Goal: Information Seeking & Learning: Learn about a topic

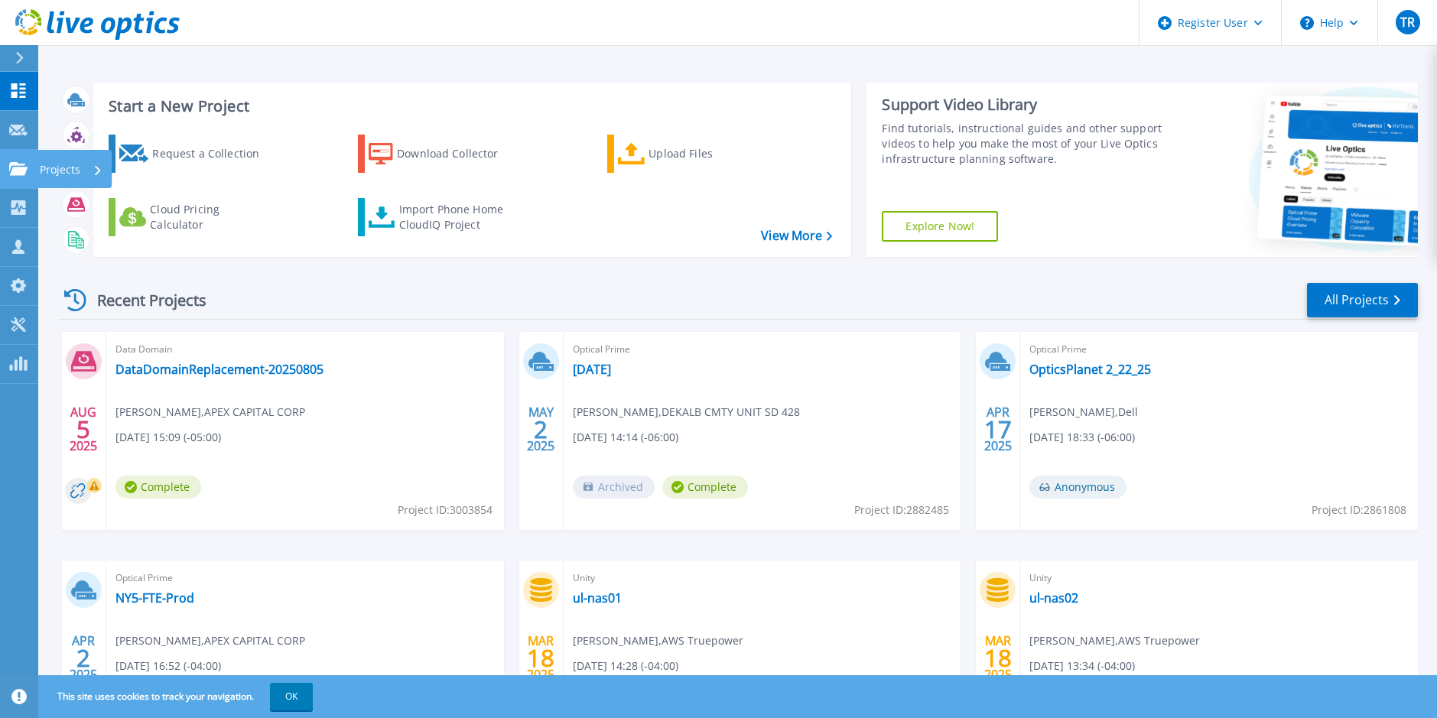
click at [23, 164] on icon at bounding box center [18, 168] width 18 height 13
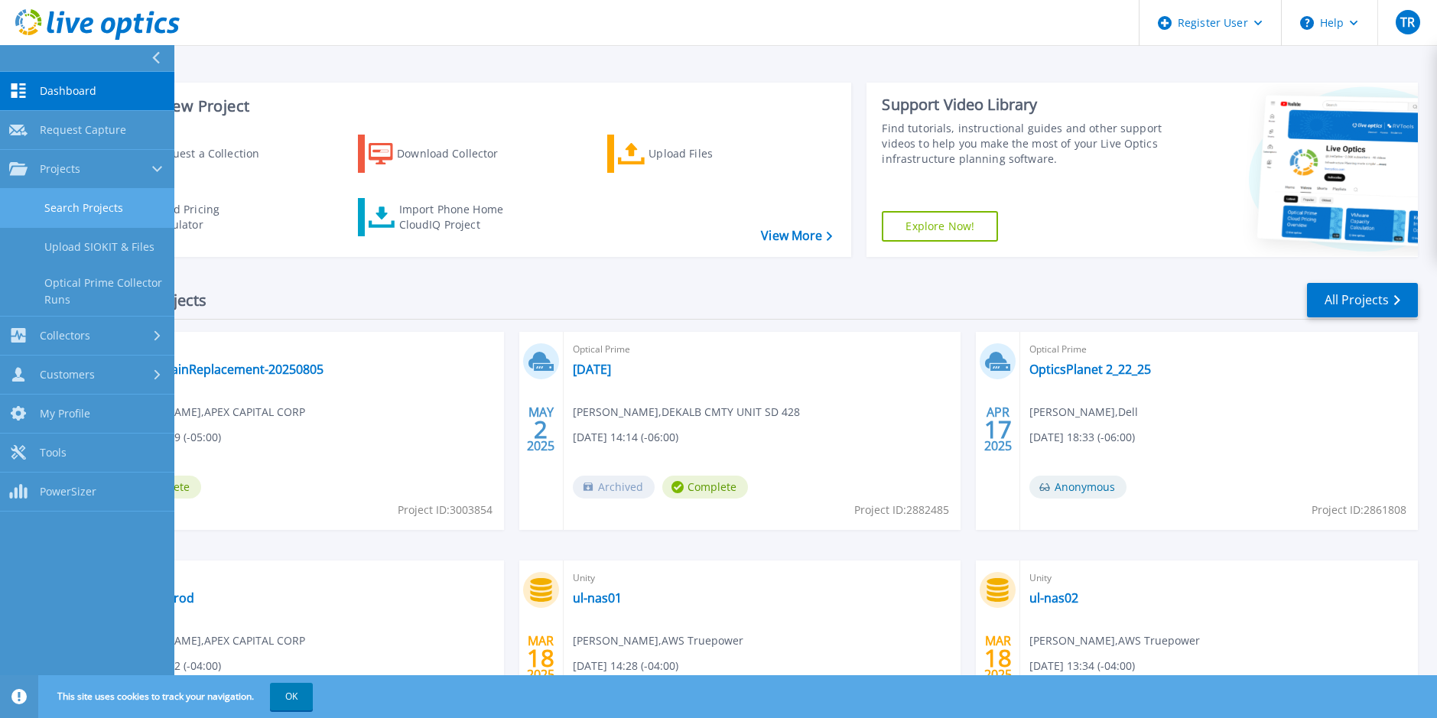
click at [67, 197] on link "Search Projects" at bounding box center [87, 208] width 174 height 39
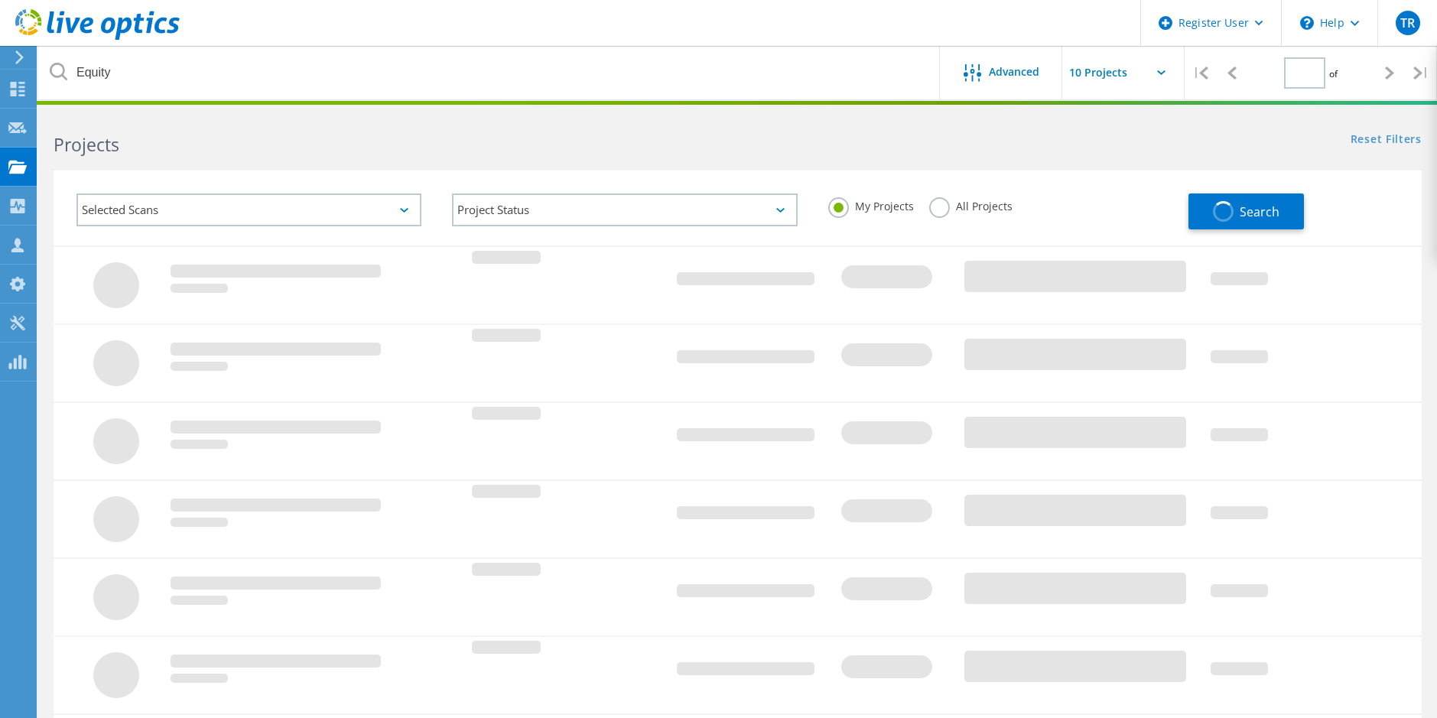
type input "1"
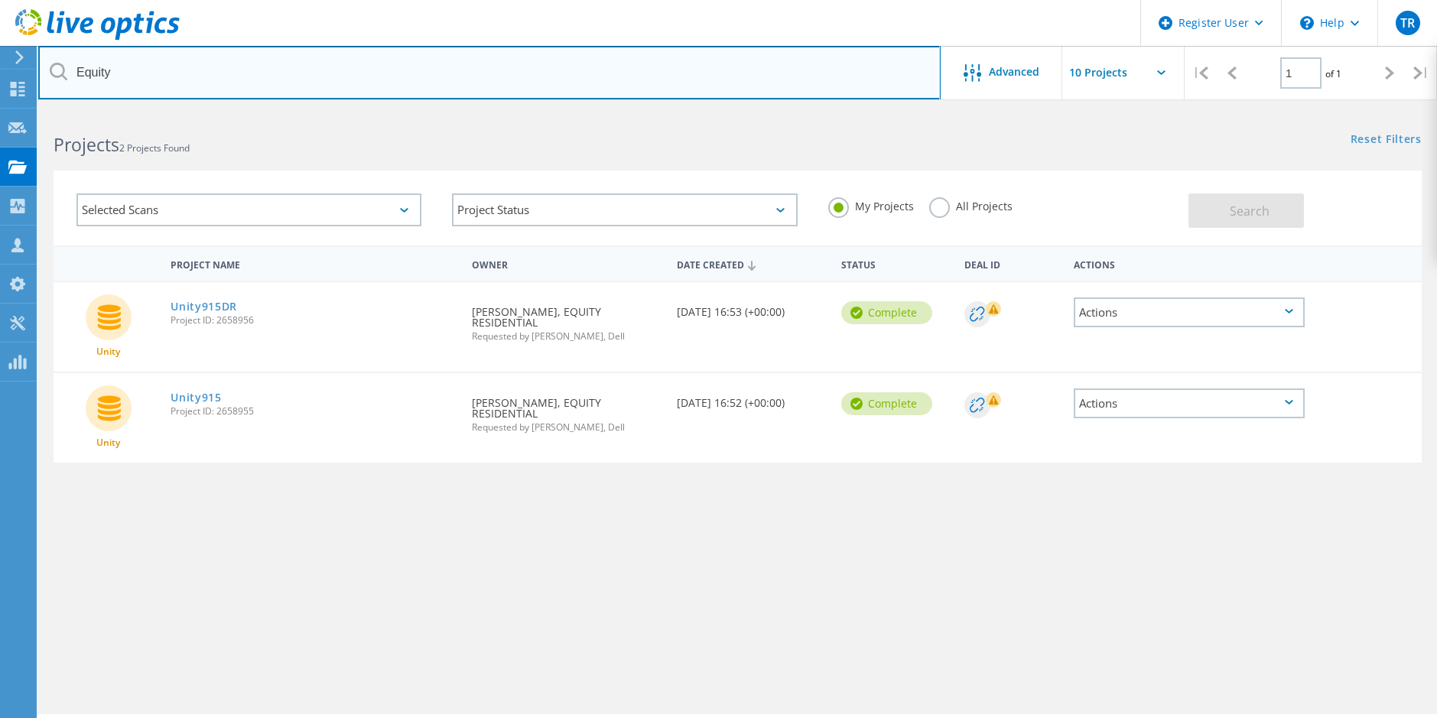
drag, startPoint x: 168, startPoint y: 70, endPoint x: -11, endPoint y: 76, distance: 179.0
click at [0, 76] on html "Register User \n Help Explore Helpful Articles Contact Support TR Dell User Tod…" at bounding box center [718, 380] width 1437 height 760
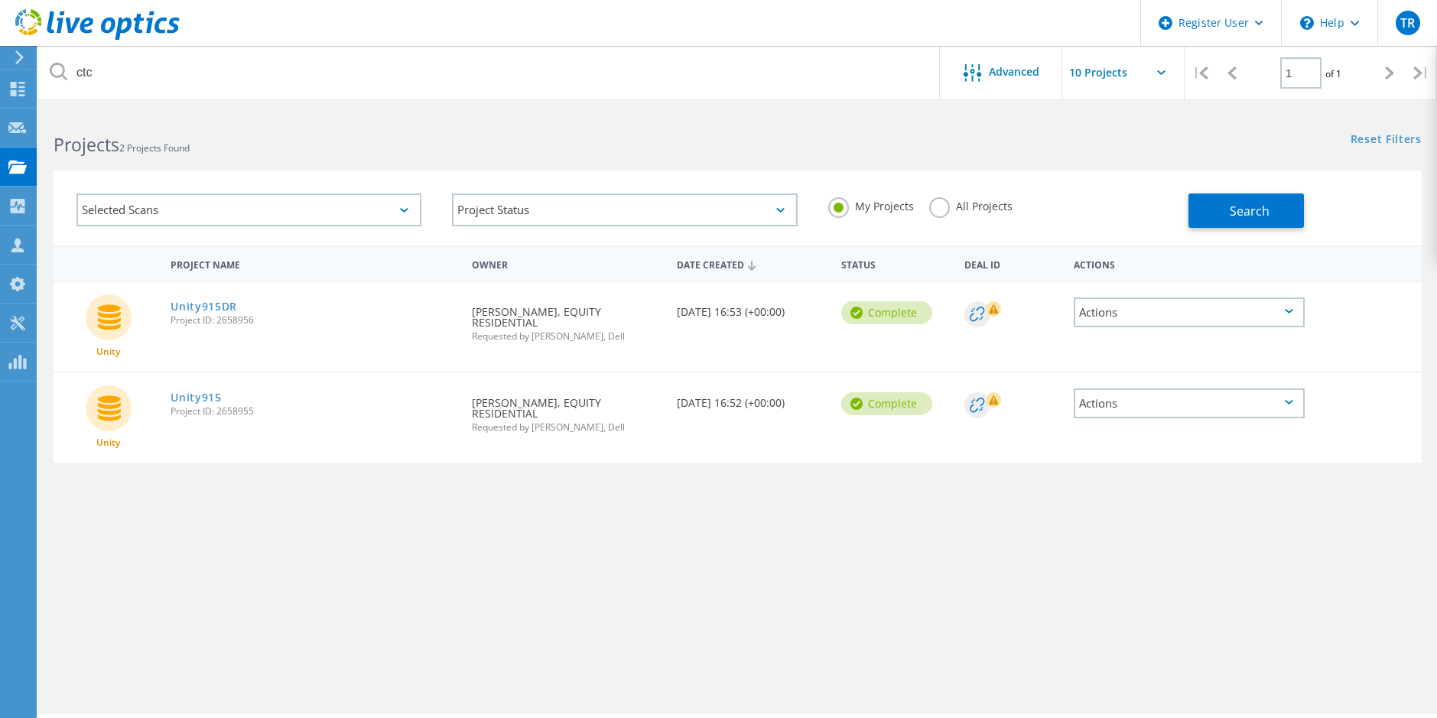
click at [942, 208] on label "All Projects" at bounding box center [970, 204] width 83 height 15
click at [0, 0] on input "All Projects" at bounding box center [0, 0] width 0 height 0
click at [1221, 208] on button "Search" at bounding box center [1245, 210] width 115 height 34
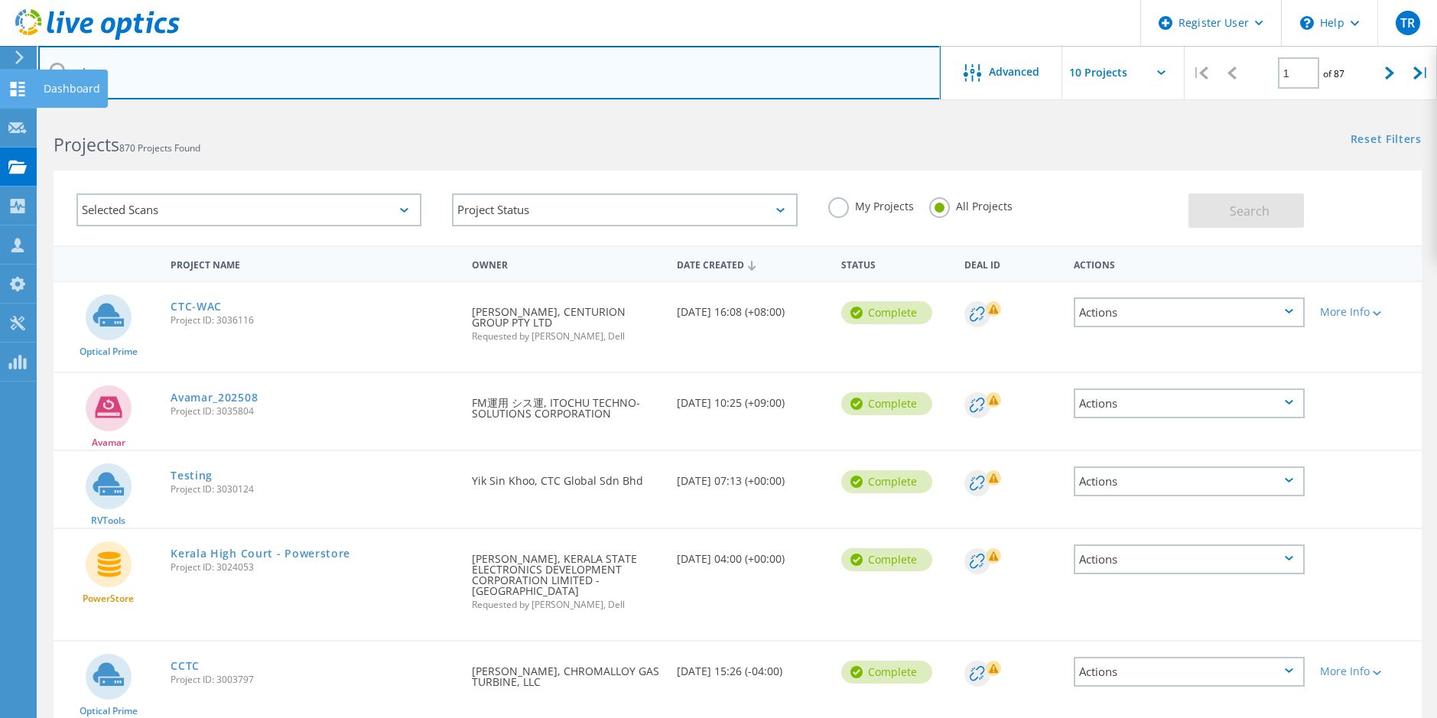
drag, startPoint x: 155, startPoint y: 77, endPoint x: 9, endPoint y: 78, distance: 146.0
click at [9, 111] on div "Register User \n Help Explore Helpful Articles Contact Support TR Dell User Tod…" at bounding box center [718, 642] width 1437 height 1063
type input "c"
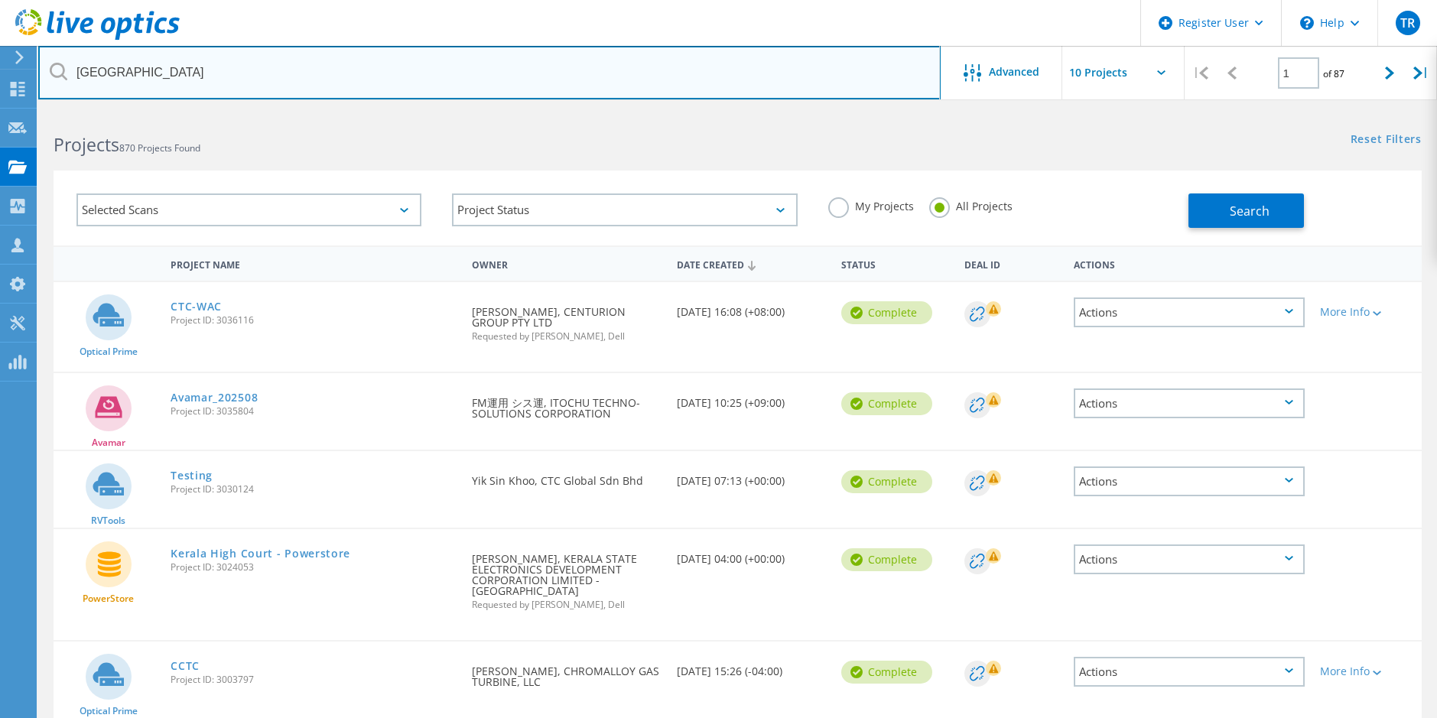
type input "Chicago Trading"
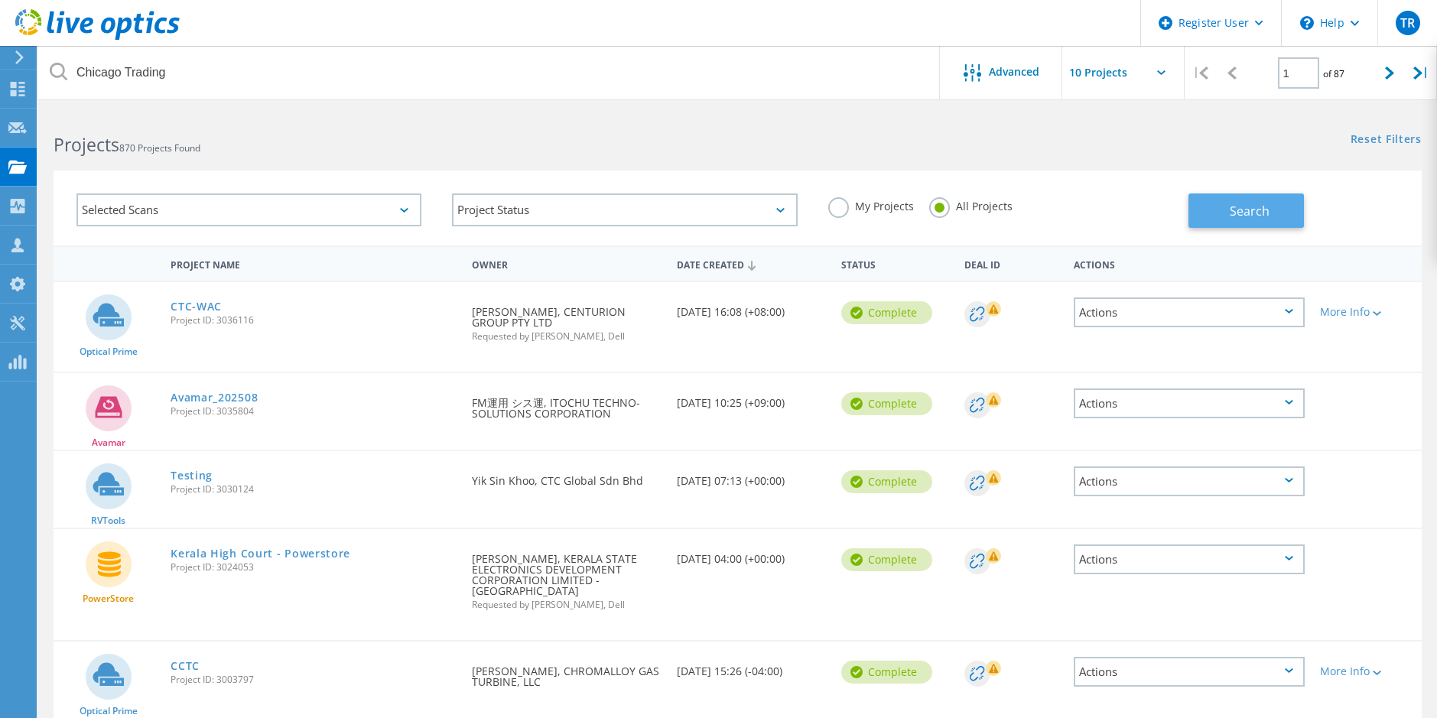
click at [1217, 207] on button "Search" at bounding box center [1245, 210] width 115 height 34
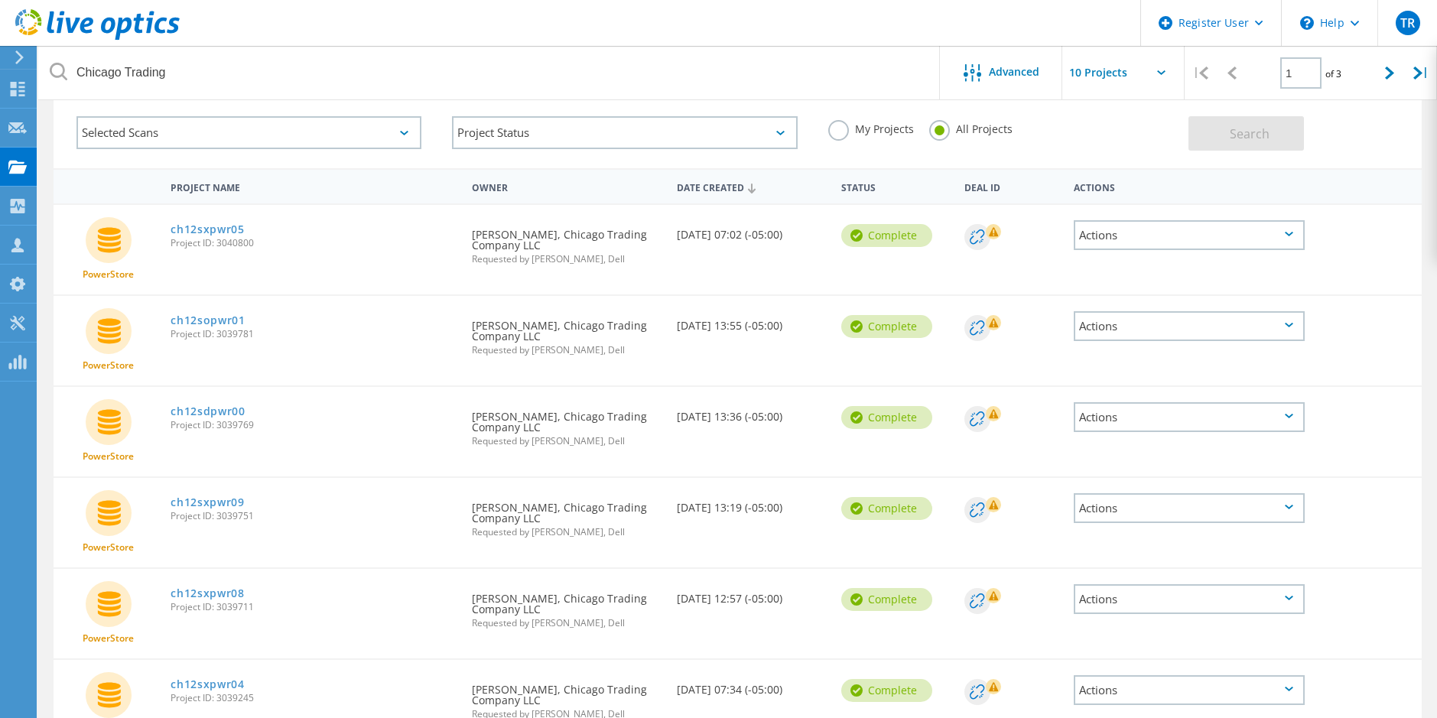
scroll to position [76, 0]
click at [202, 231] on link "ch12sxpwr05" at bounding box center [208, 230] width 74 height 11
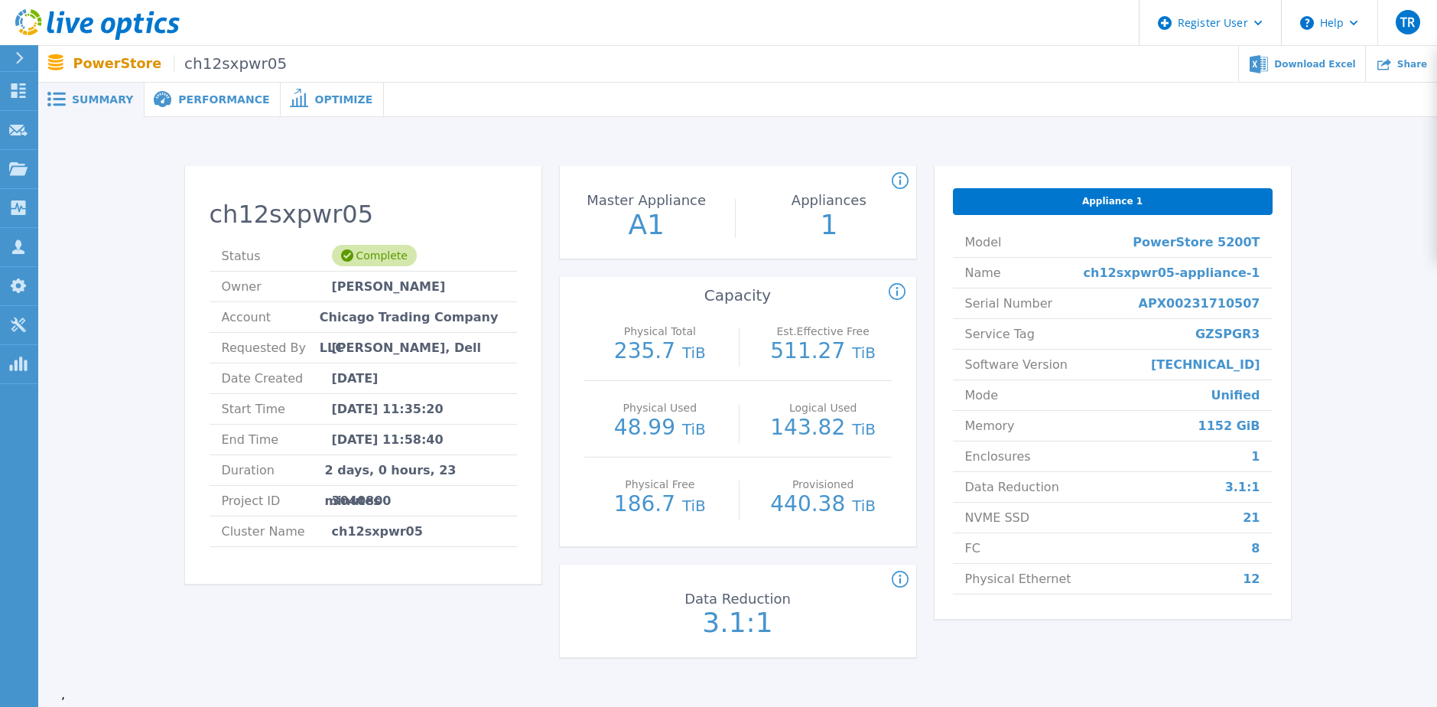
click at [206, 99] on span "Performance" at bounding box center [223, 99] width 91 height 11
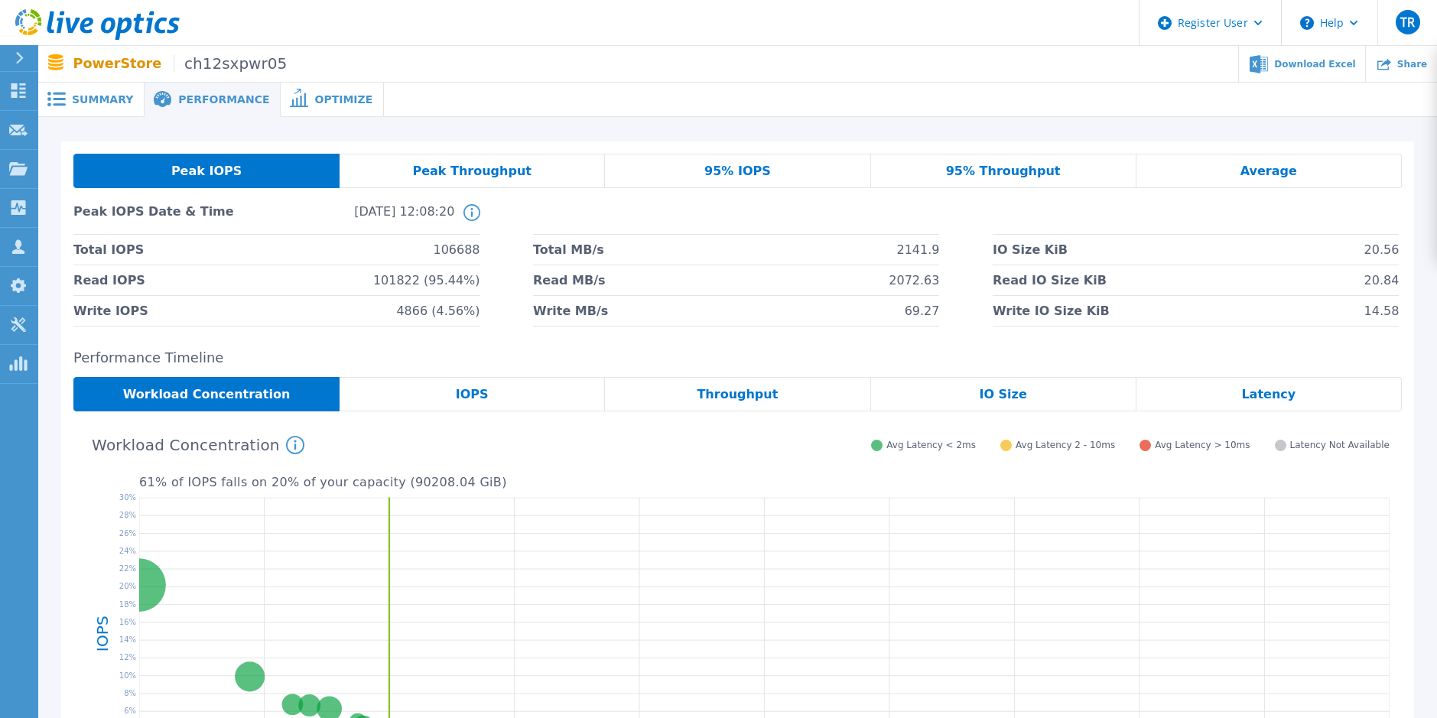
click at [108, 97] on span "Summary" at bounding box center [102, 99] width 61 height 11
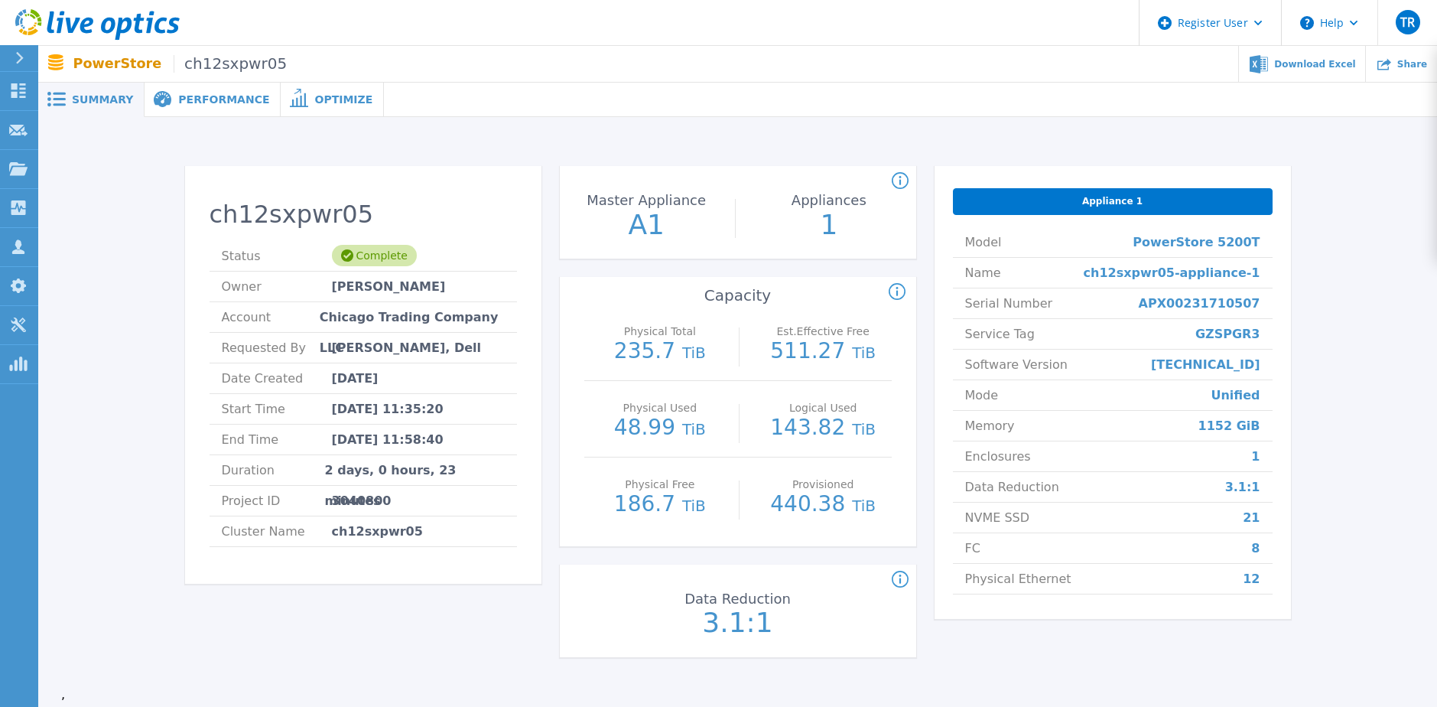
click at [199, 105] on span "Performance" at bounding box center [223, 99] width 91 height 11
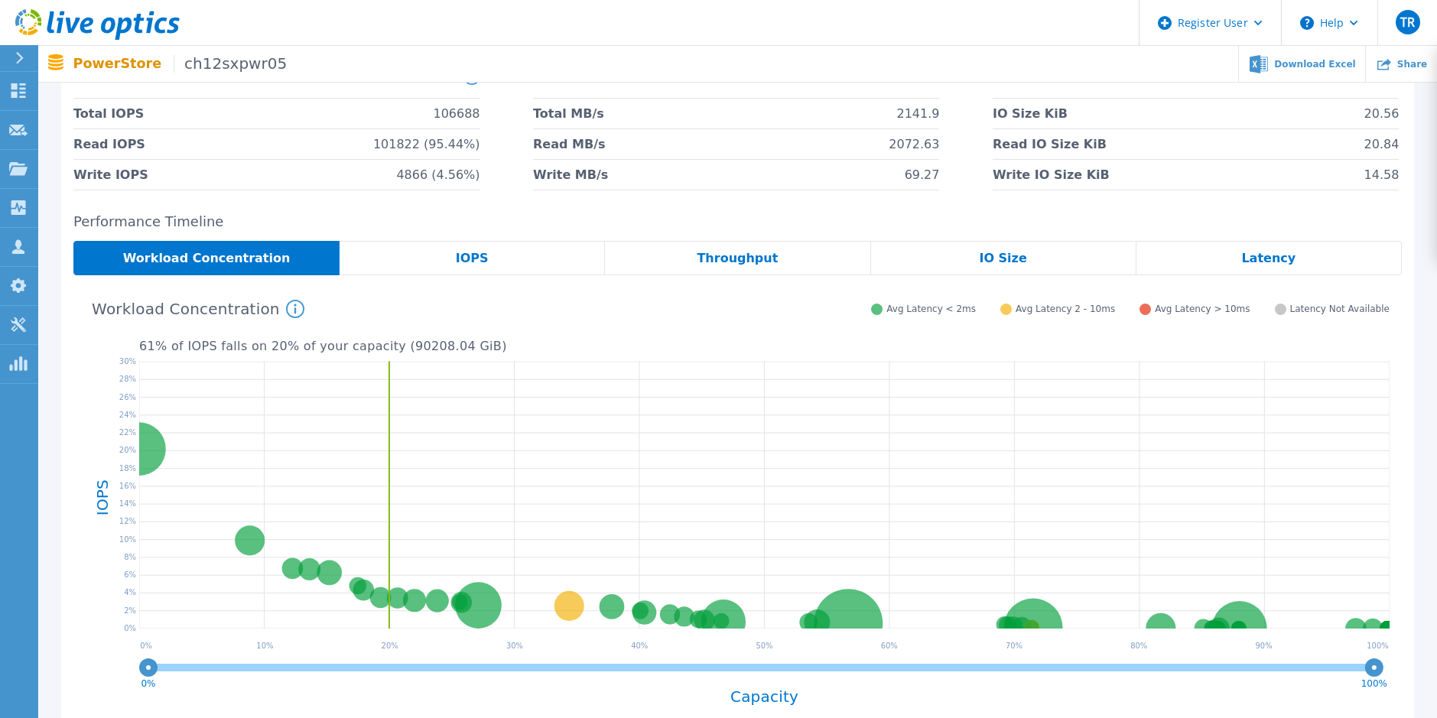
scroll to position [153, 0]
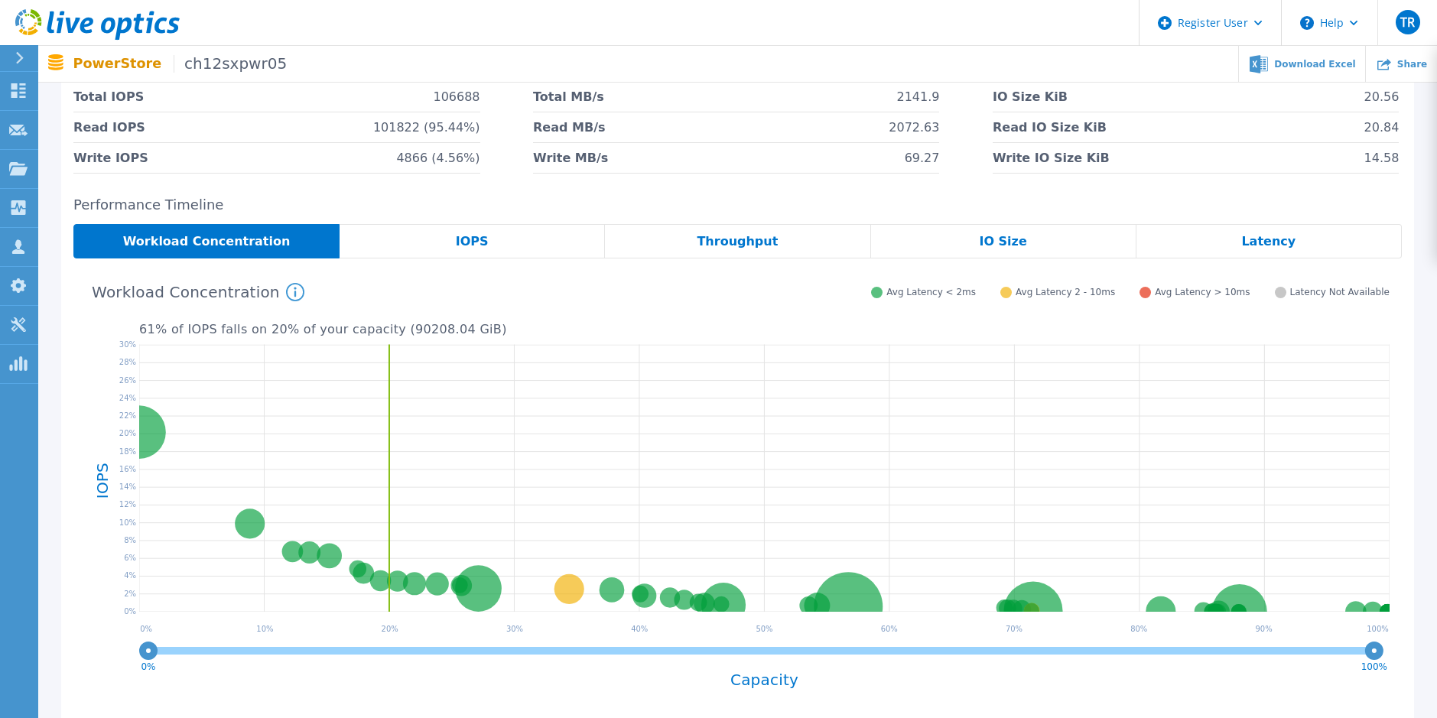
click at [514, 249] on div "IOPS" at bounding box center [471, 241] width 265 height 34
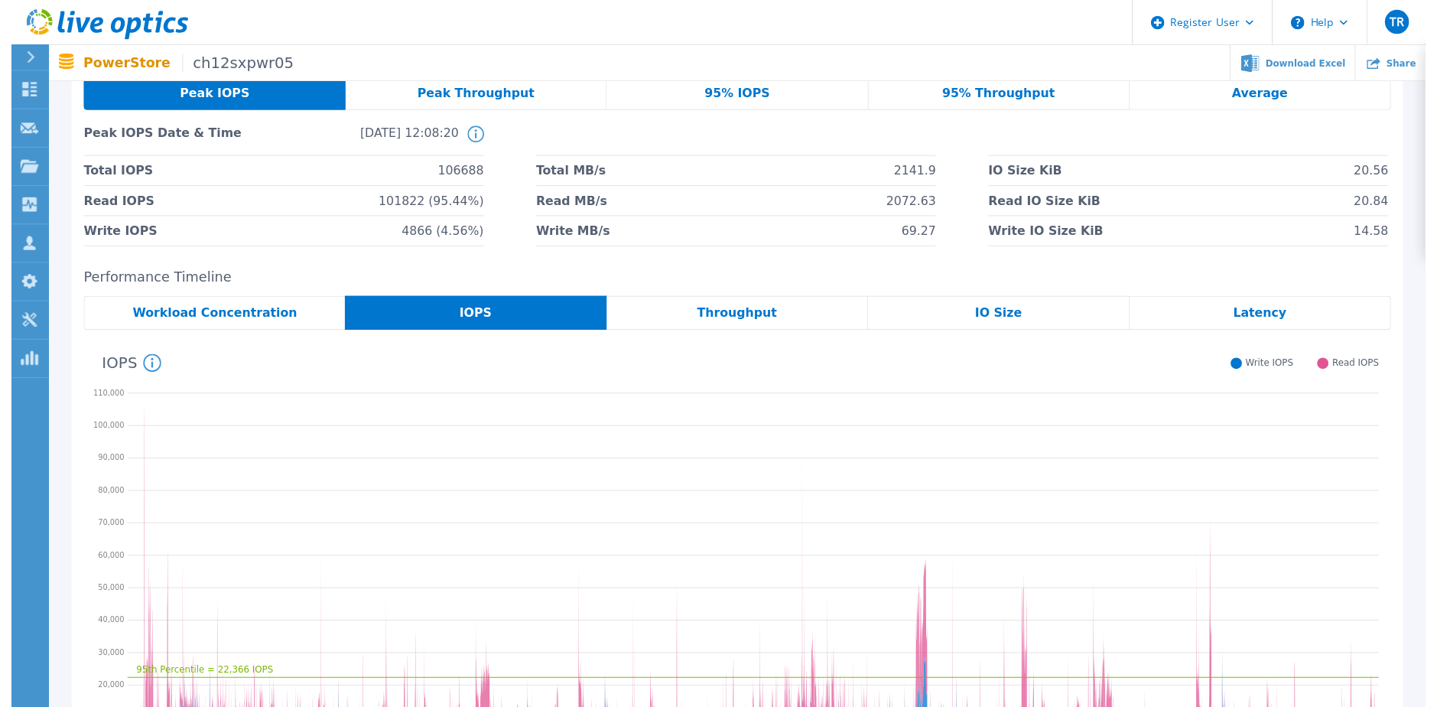
scroll to position [0, 0]
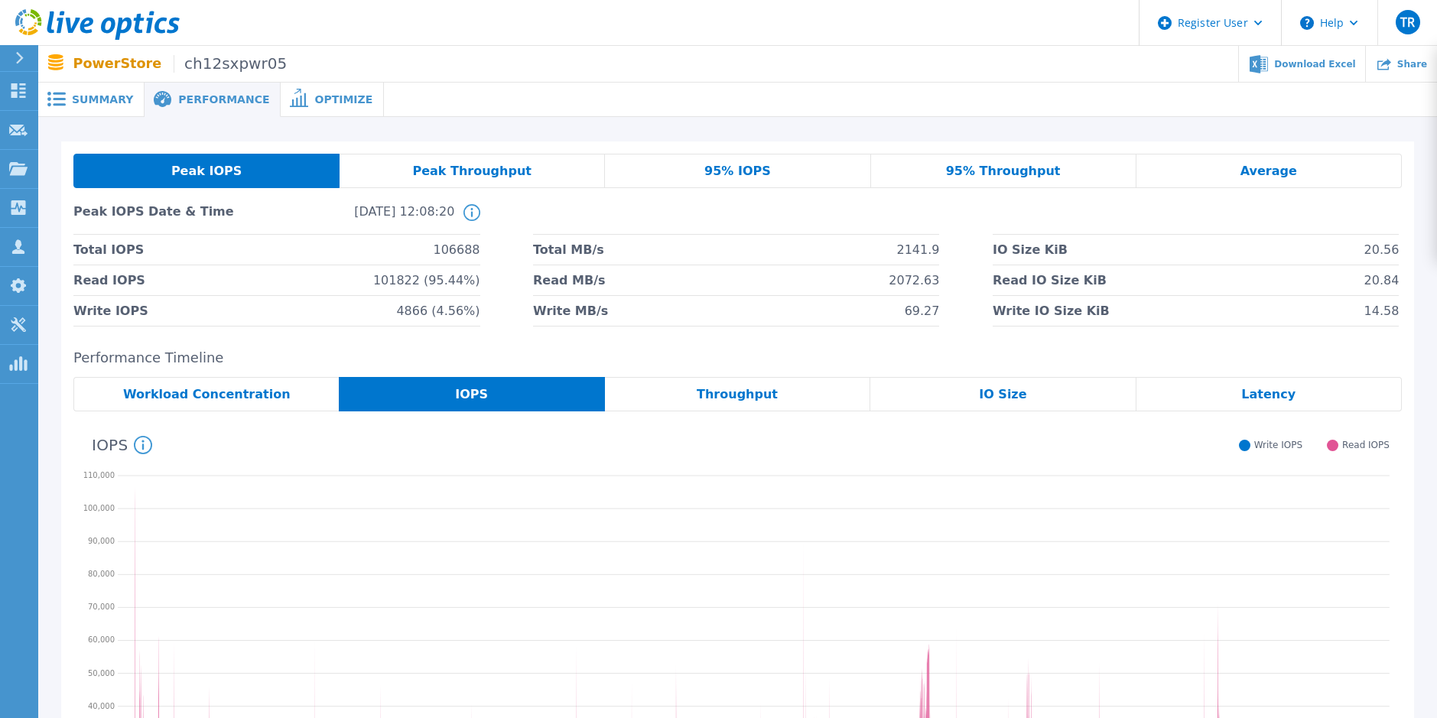
click at [757, 389] on span "Throughput" at bounding box center [737, 394] width 81 height 12
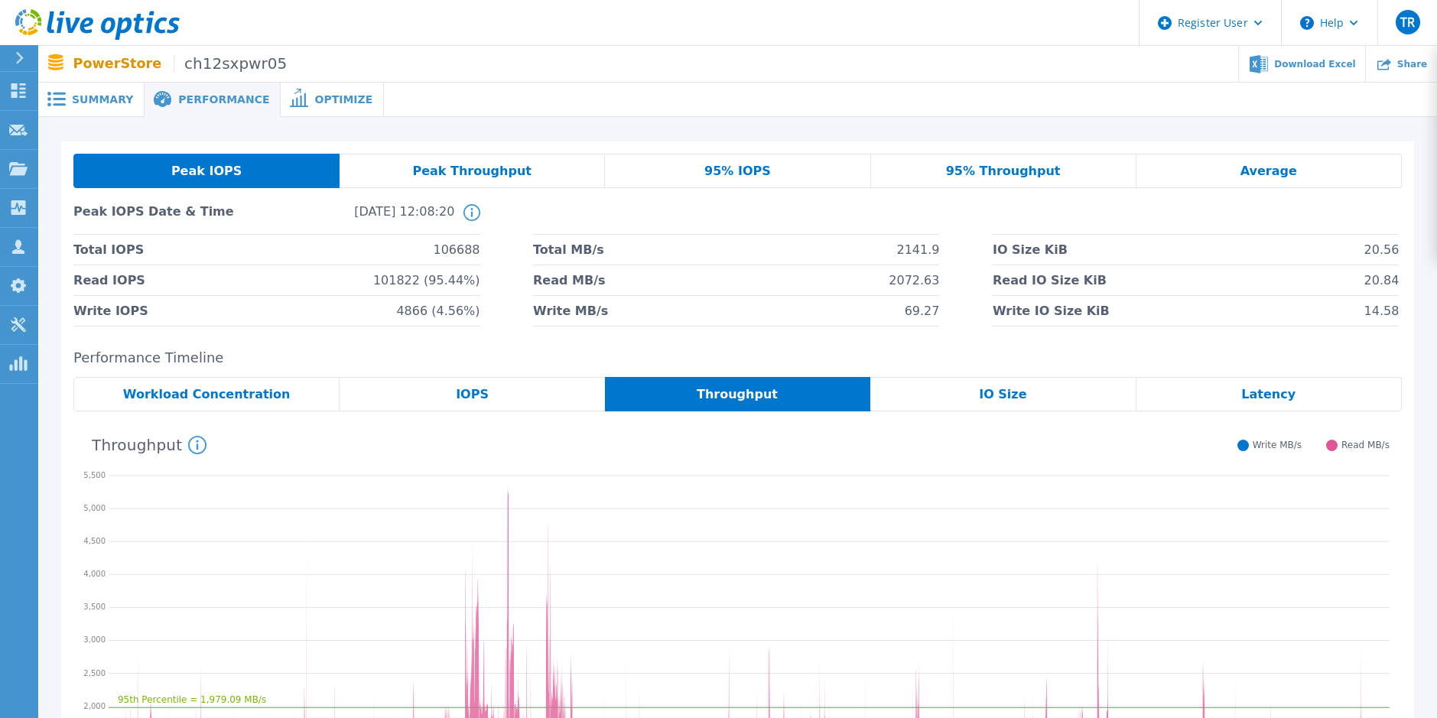
click at [970, 388] on div "IO Size" at bounding box center [1002, 394] width 265 height 34
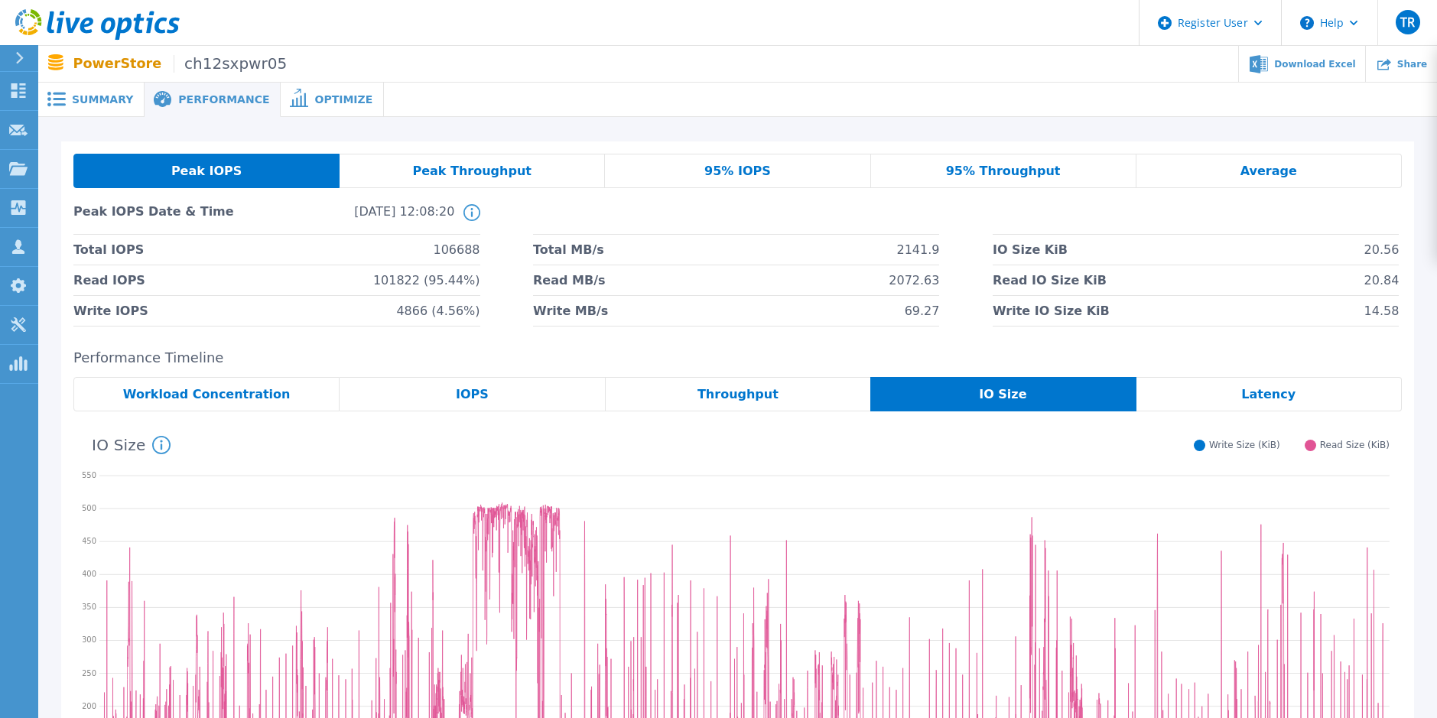
click at [314, 97] on span "Optimize" at bounding box center [343, 99] width 58 height 11
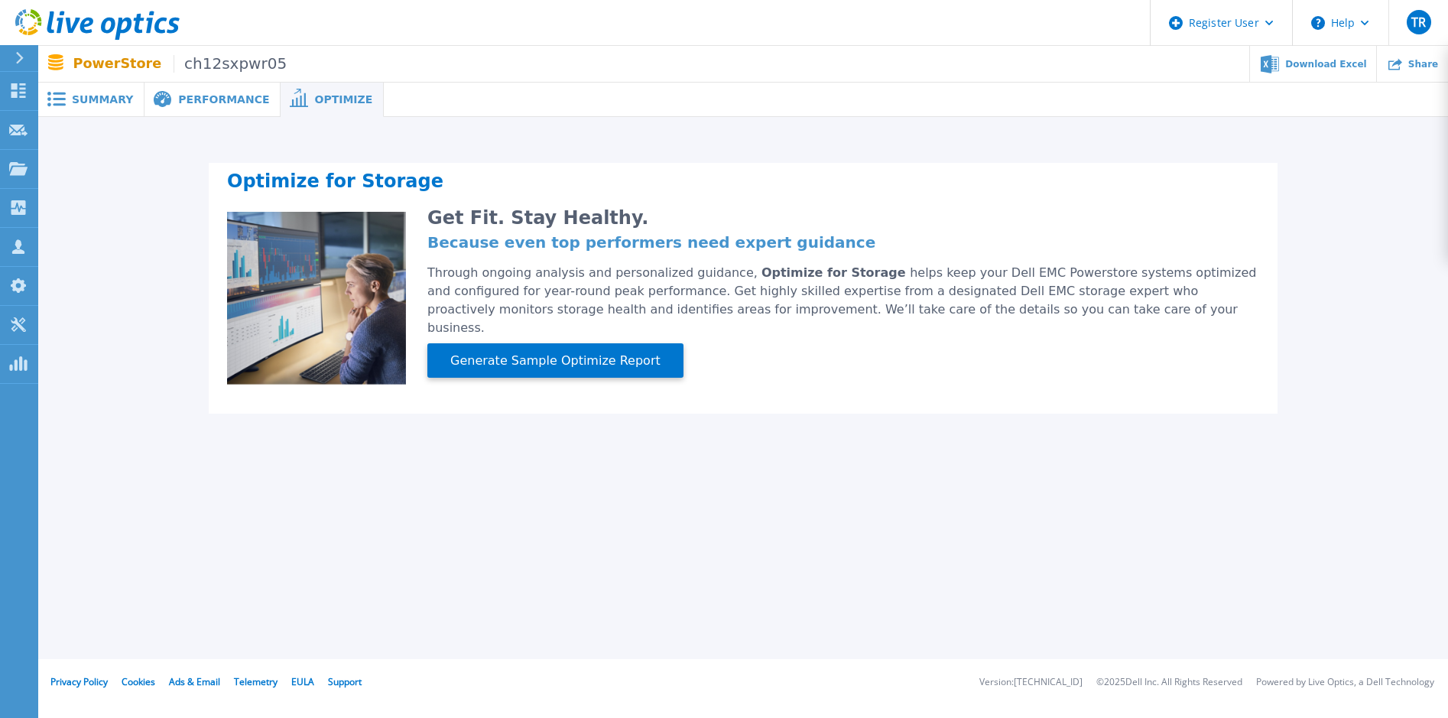
click at [101, 99] on span "Summary" at bounding box center [102, 99] width 61 height 11
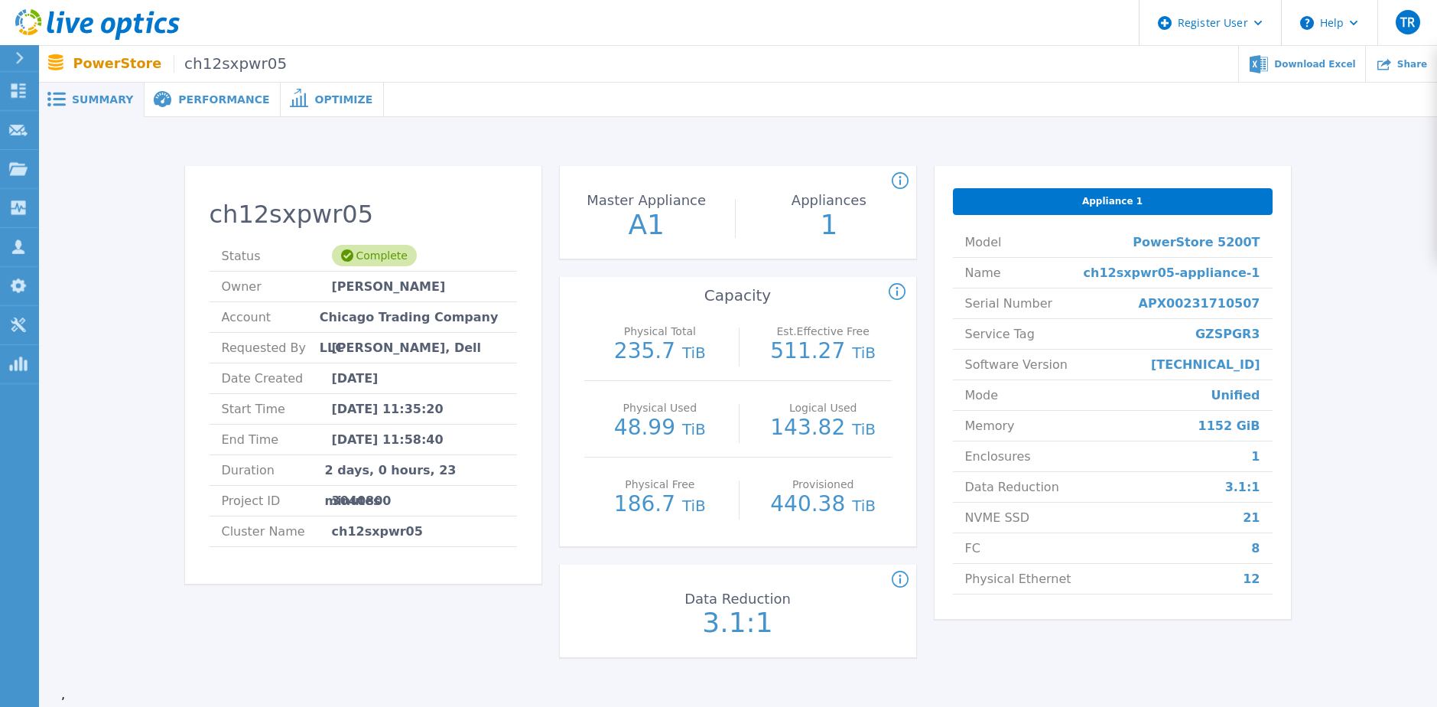
click at [207, 91] on div "Performance" at bounding box center [213, 100] width 136 height 34
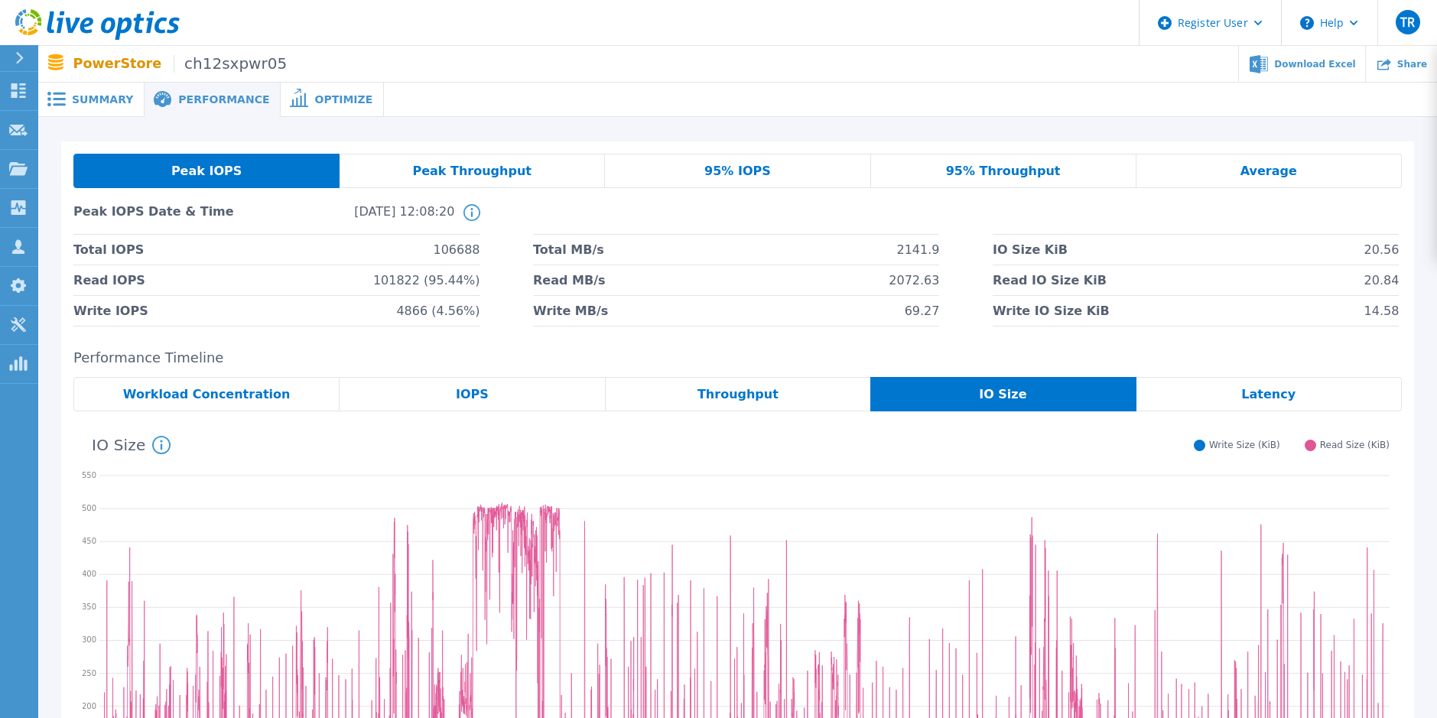
click at [109, 102] on span "Summary" at bounding box center [102, 99] width 61 height 11
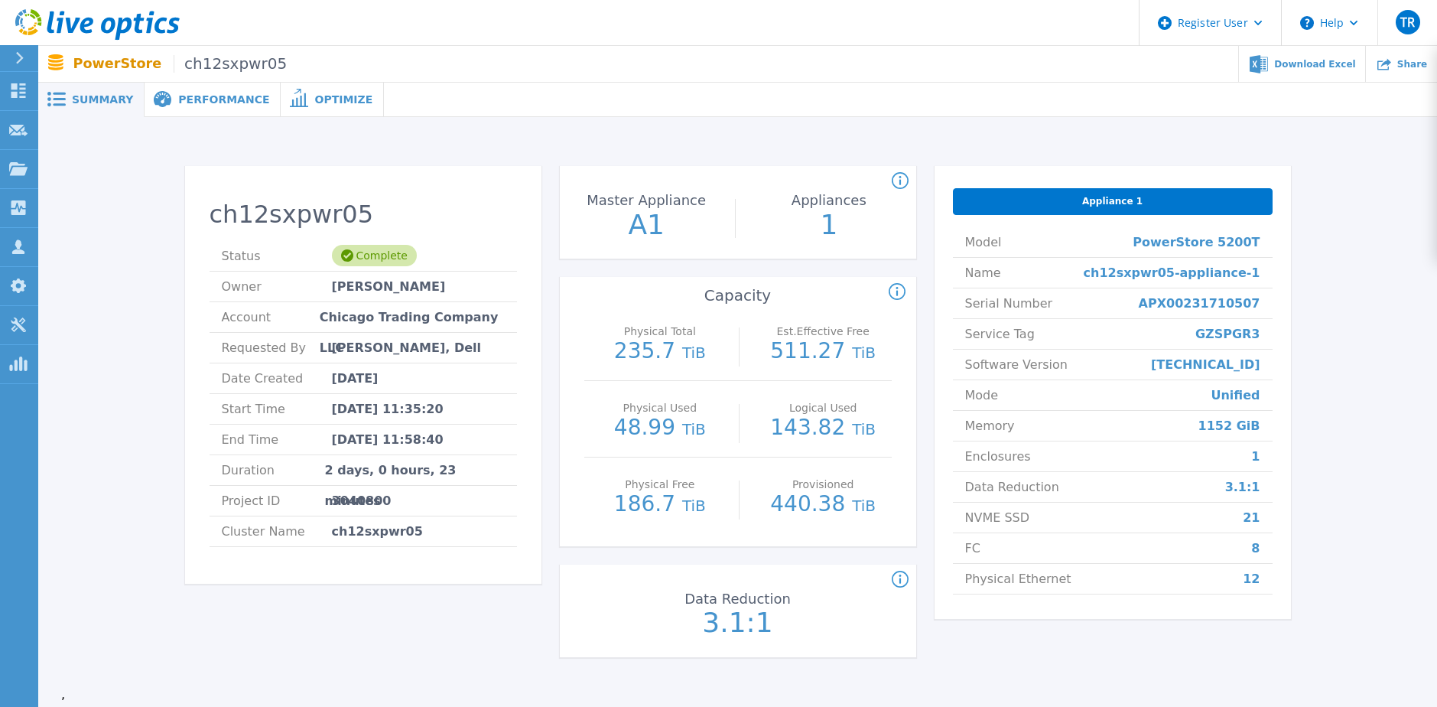
click at [216, 107] on div "Performance" at bounding box center [213, 100] width 136 height 34
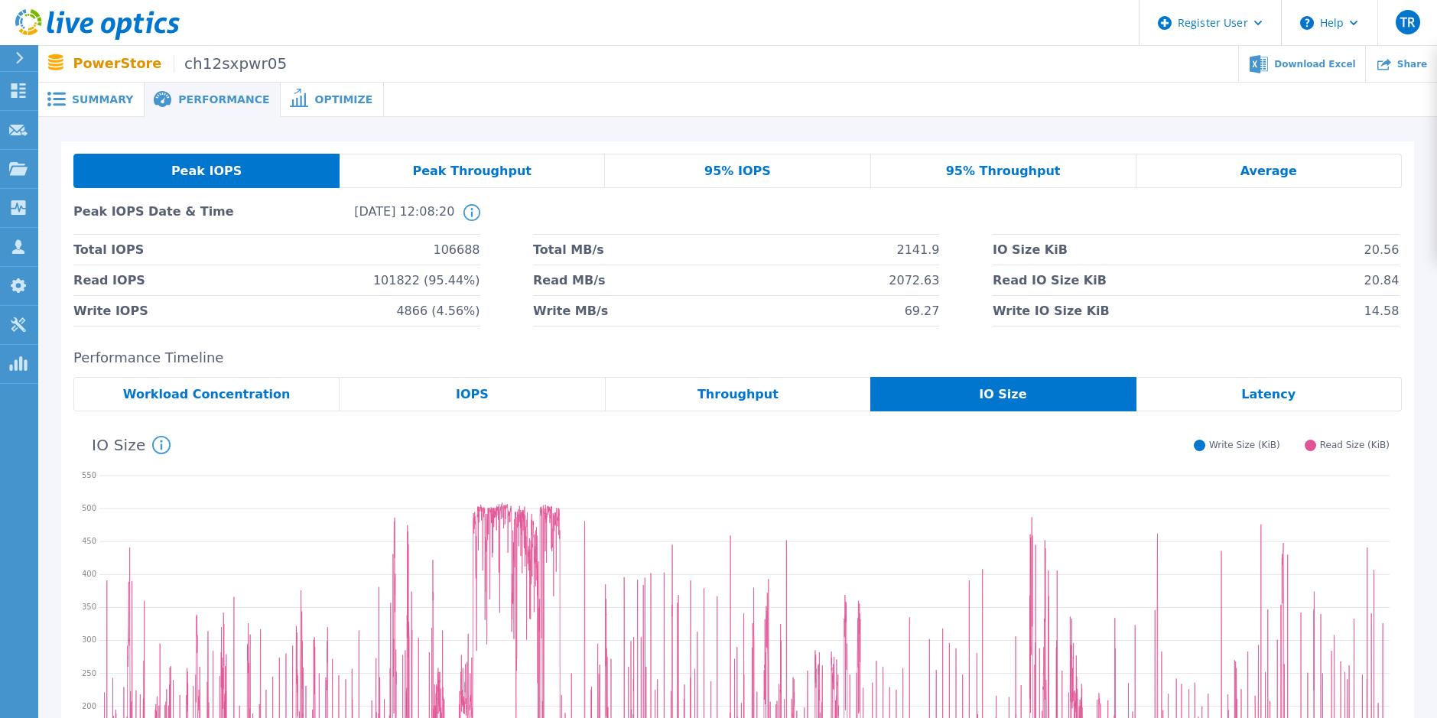
click at [105, 104] on span "Summary" at bounding box center [102, 99] width 61 height 11
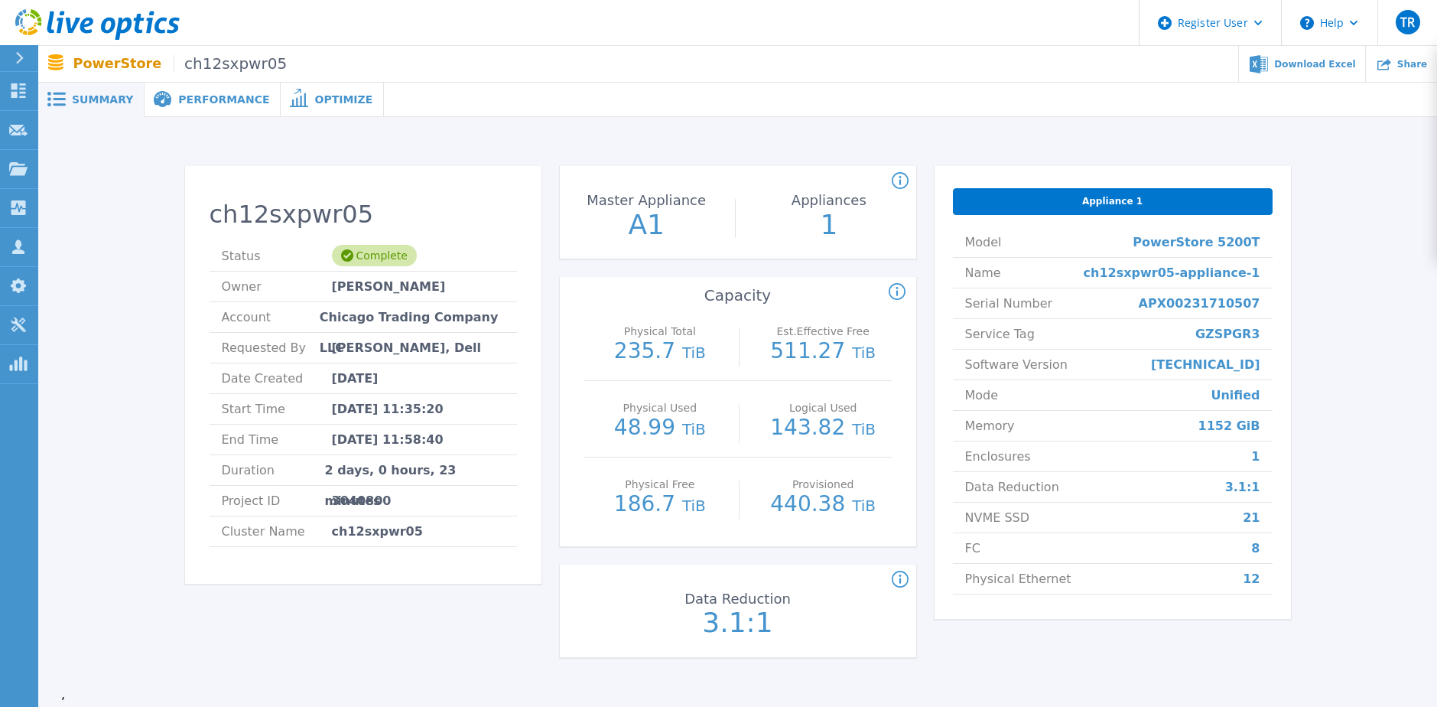
click at [188, 102] on span "Performance" at bounding box center [223, 99] width 91 height 11
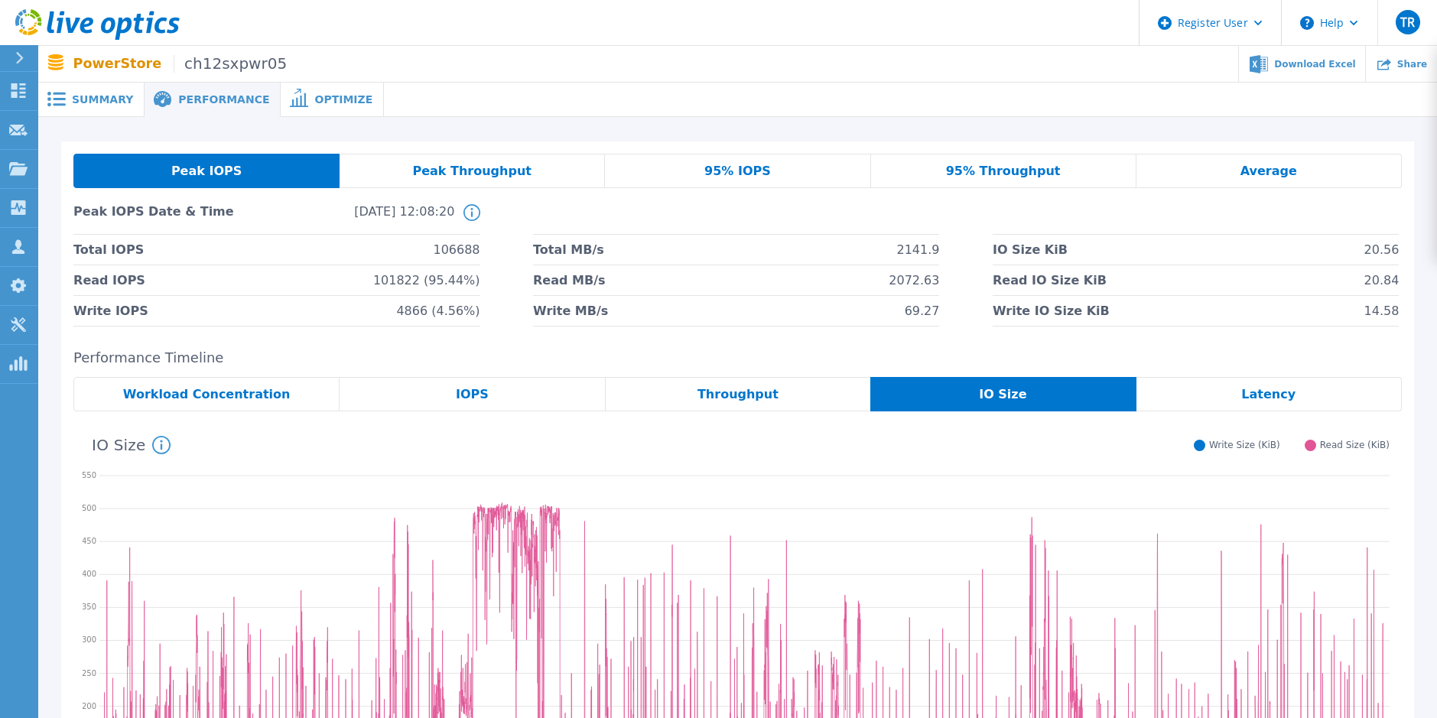
click at [733, 170] on span "95% IOPS" at bounding box center [737, 171] width 67 height 12
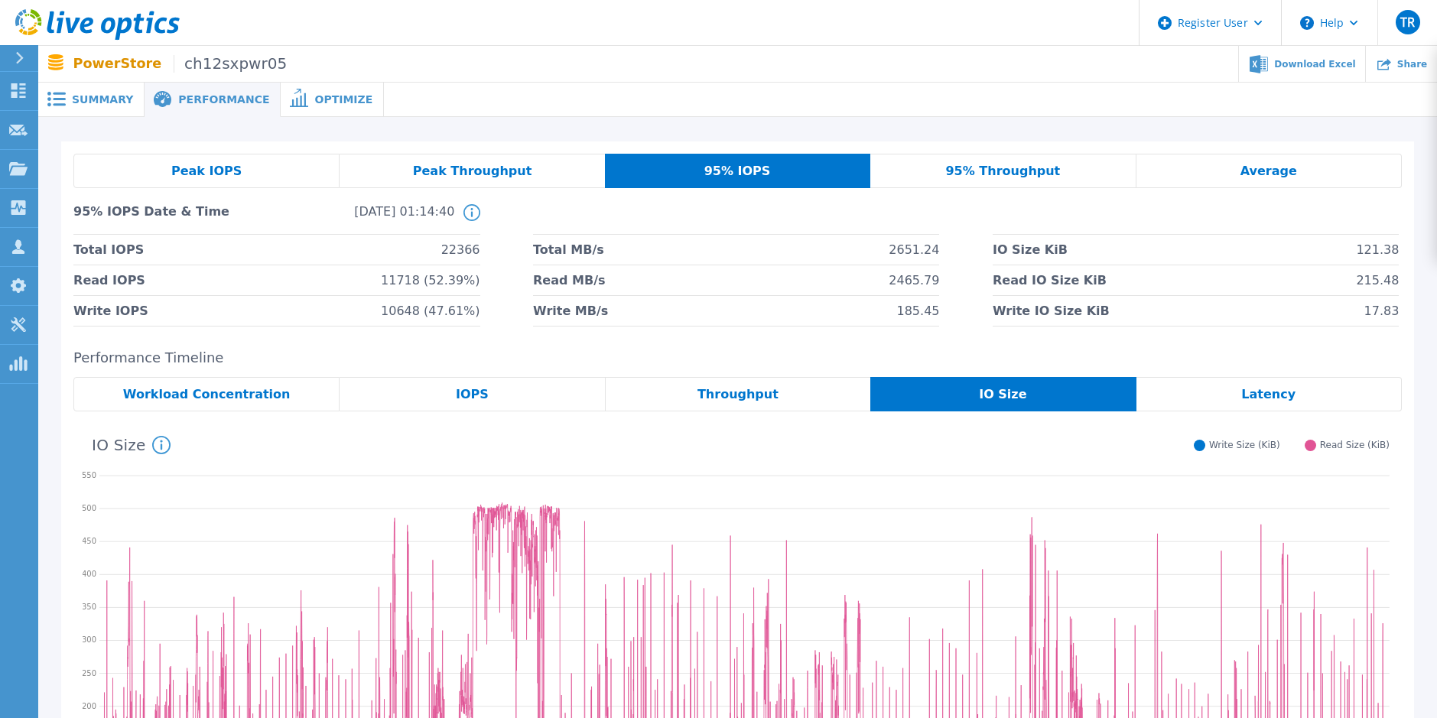
click at [505, 402] on div "IOPS" at bounding box center [471, 394] width 265 height 34
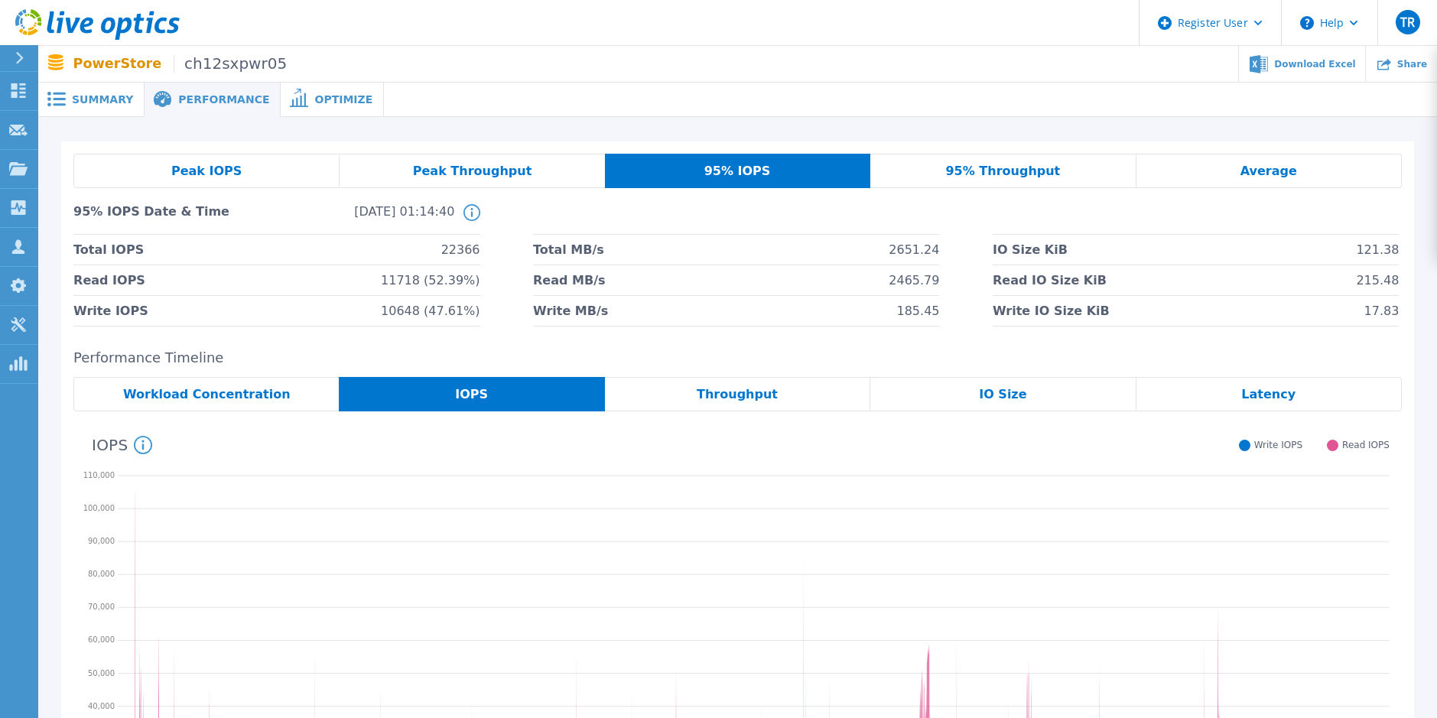
click at [235, 178] on div "Peak IOPS" at bounding box center [206, 171] width 266 height 34
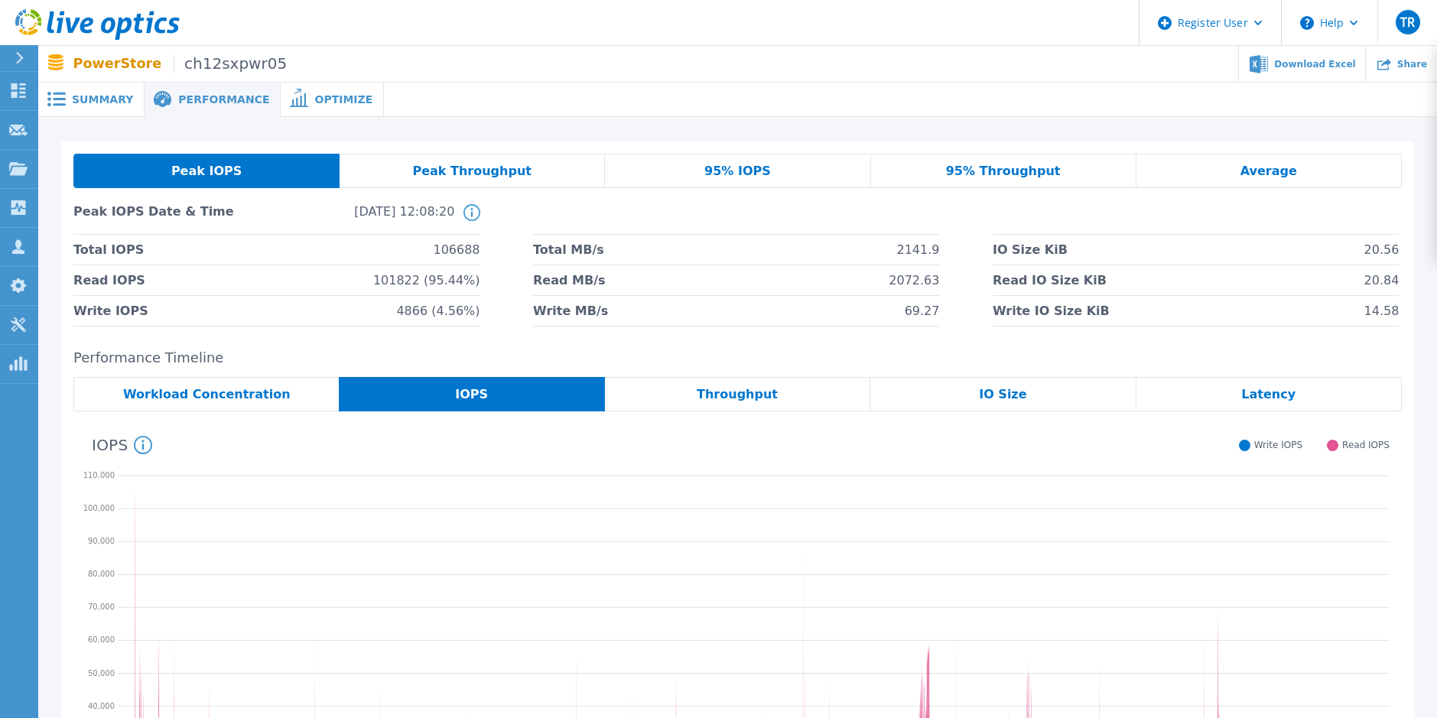
click at [655, 168] on div "95% IOPS" at bounding box center [737, 171] width 265 height 34
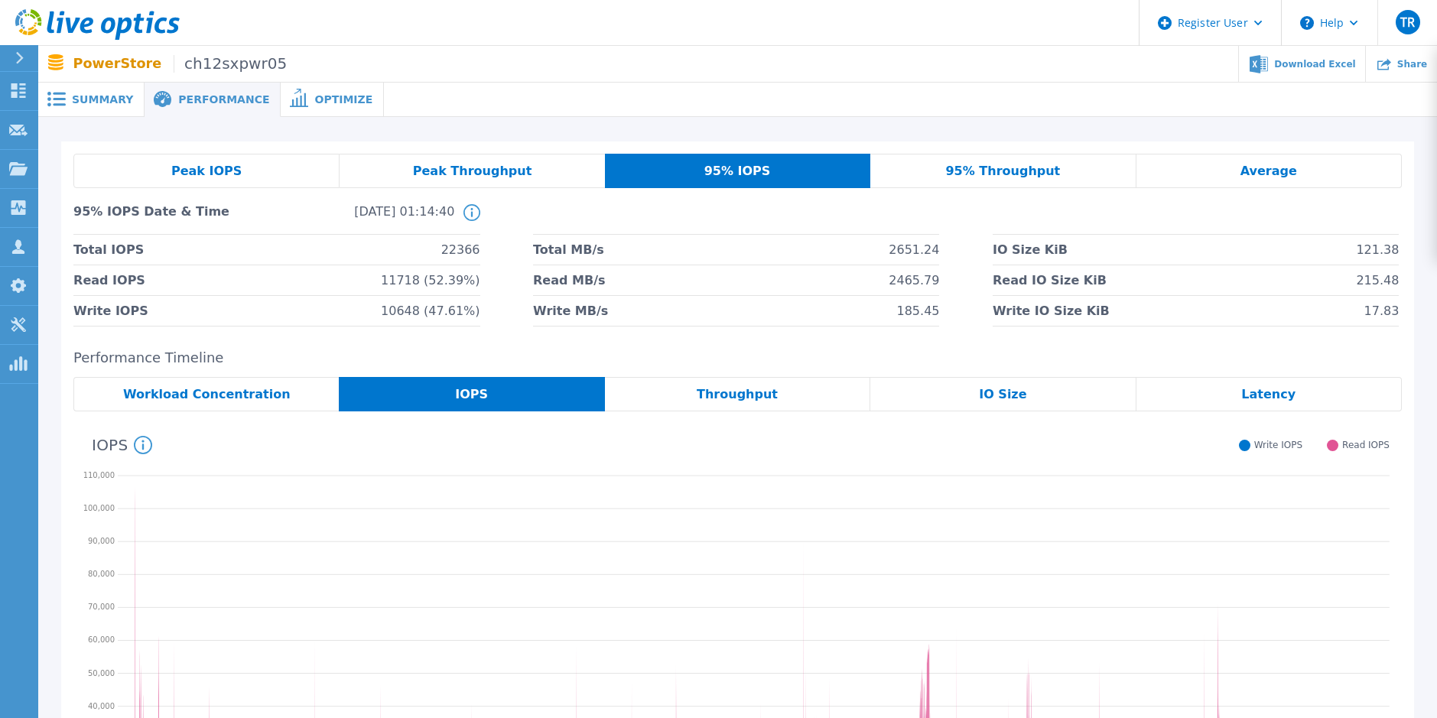
click at [86, 96] on span "Summary" at bounding box center [102, 99] width 61 height 11
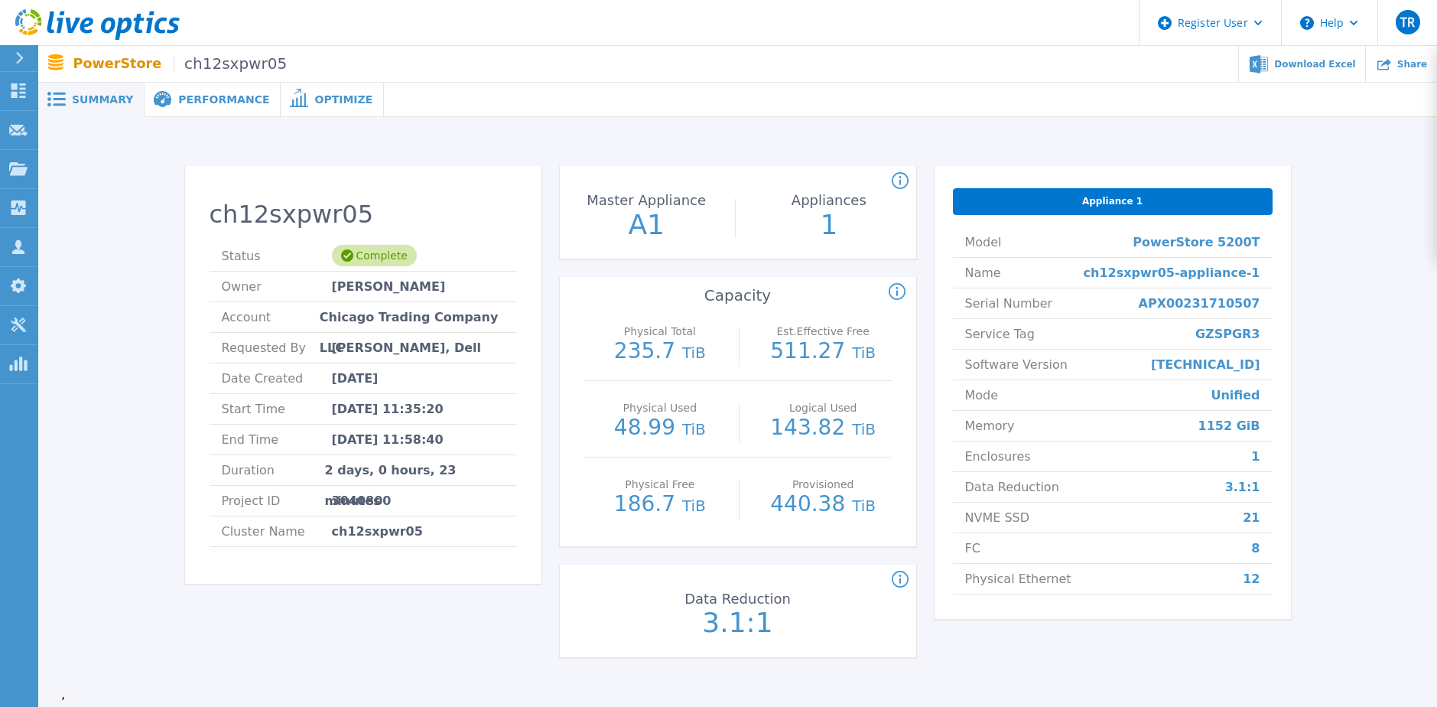
click at [237, 110] on div "Performance" at bounding box center [213, 100] width 136 height 34
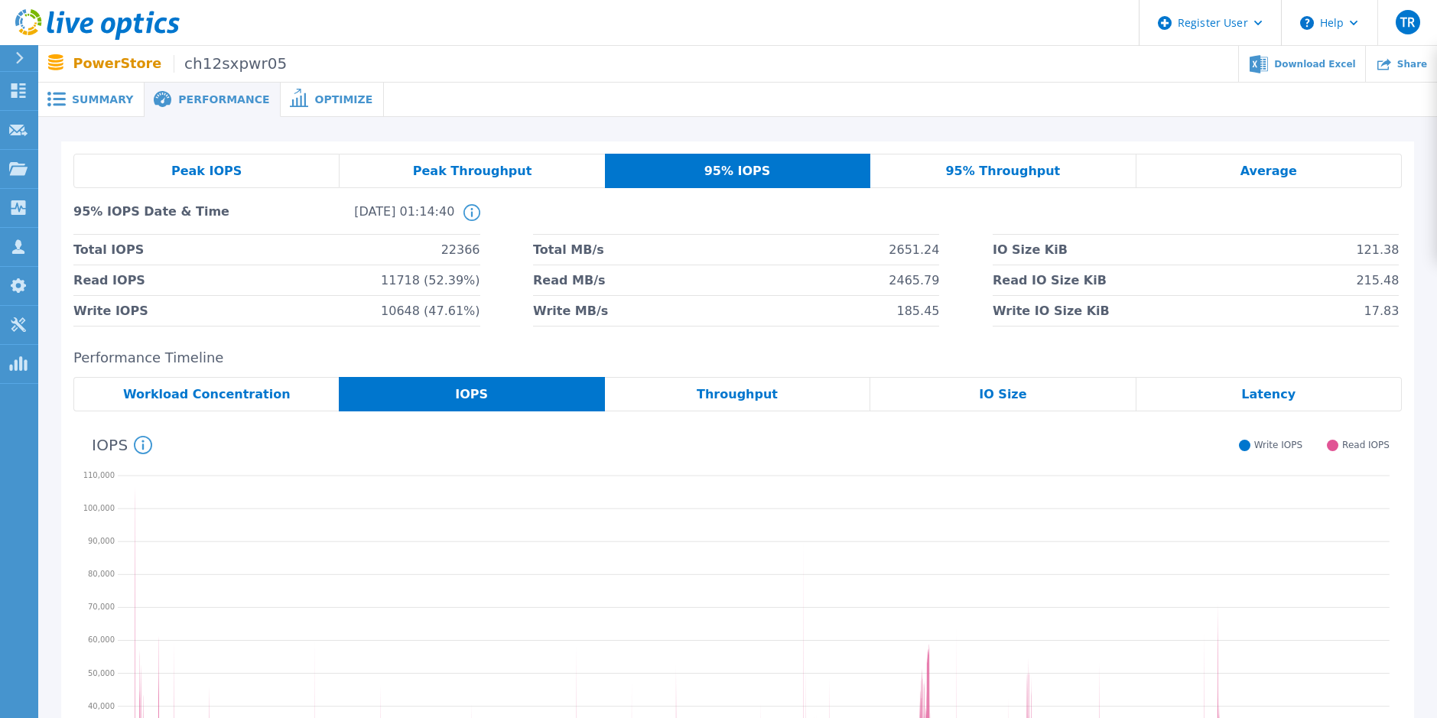
click at [244, 172] on div "Peak IOPS" at bounding box center [206, 171] width 266 height 34
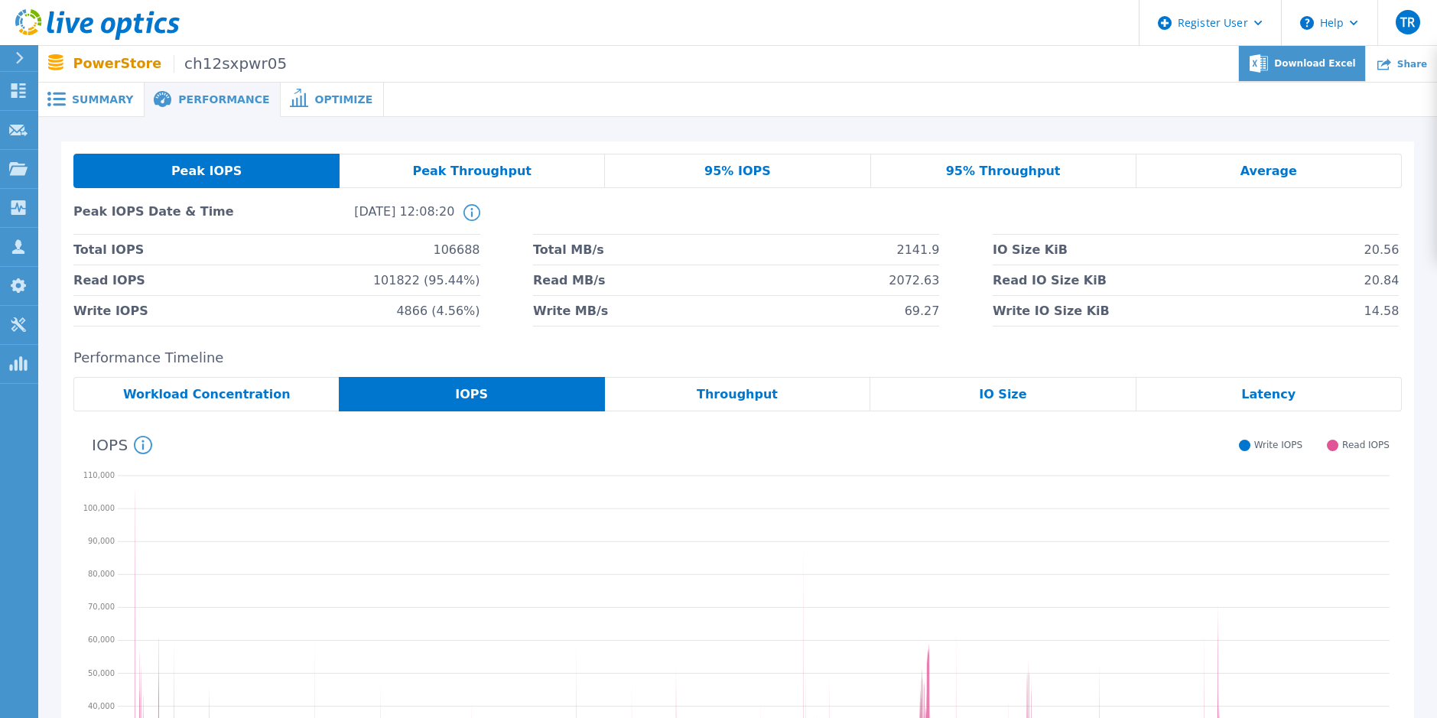
click at [1306, 67] on span "Download Excel" at bounding box center [1314, 63] width 81 height 9
click at [585, 97] on div at bounding box center [910, 100] width 1053 height 34
click at [116, 102] on span "Summary" at bounding box center [102, 99] width 61 height 11
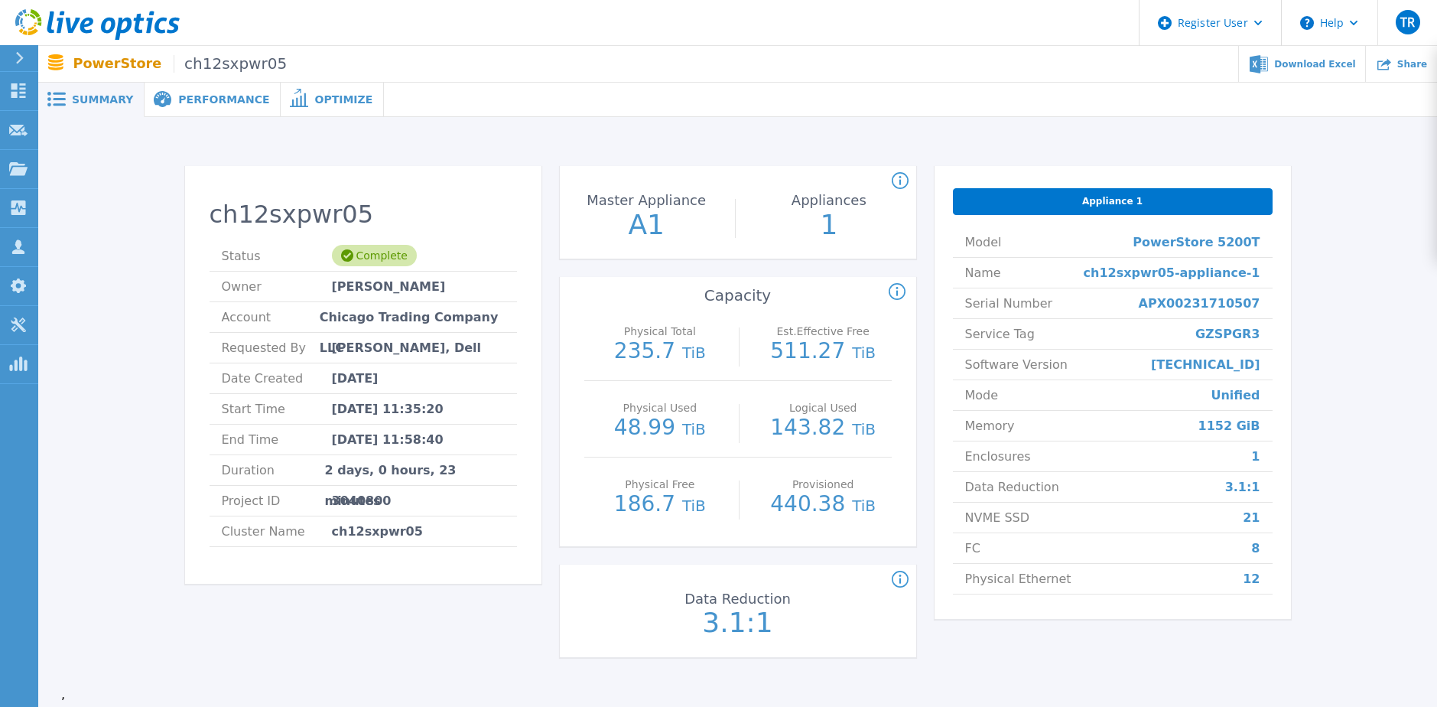
click at [314, 103] on span "Optimize" at bounding box center [343, 99] width 58 height 11
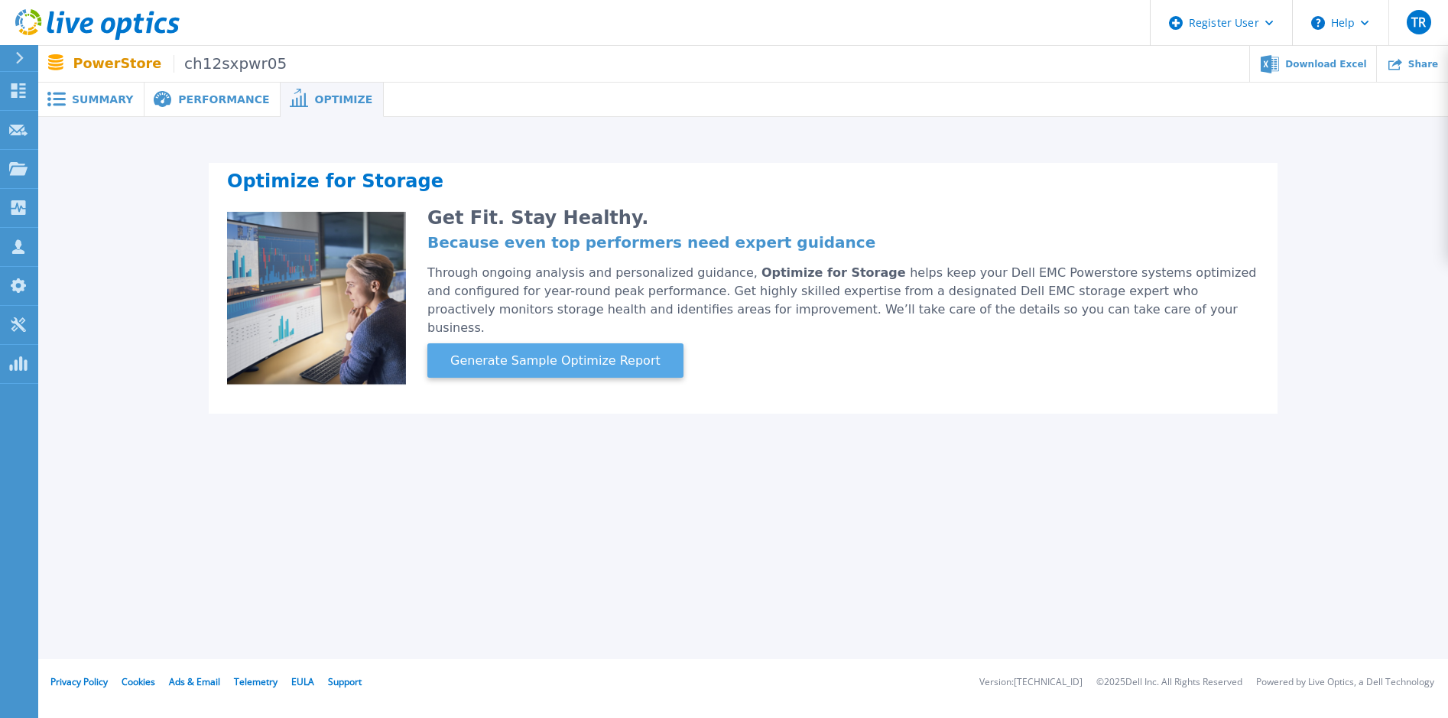
click at [552, 352] on span "Generate Sample Optimize Report" at bounding box center [555, 361] width 223 height 18
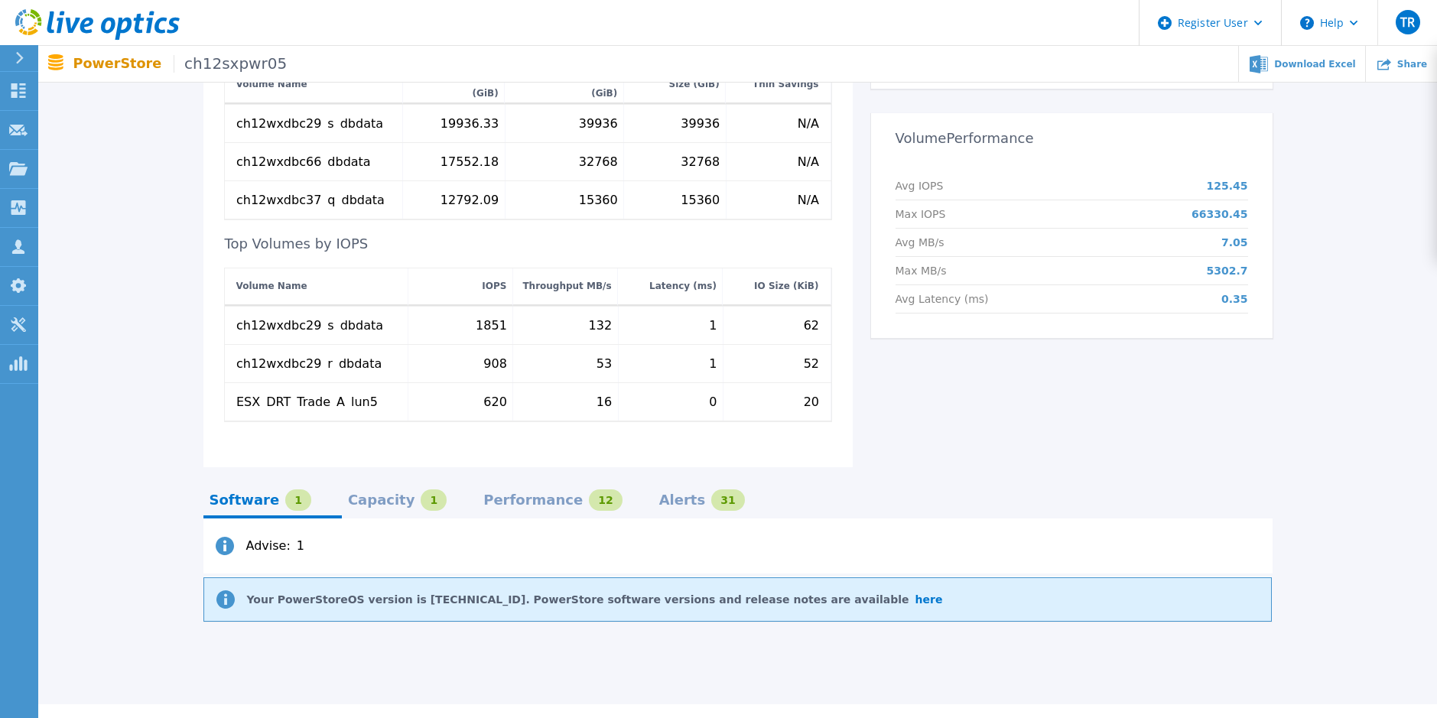
scroll to position [628, 0]
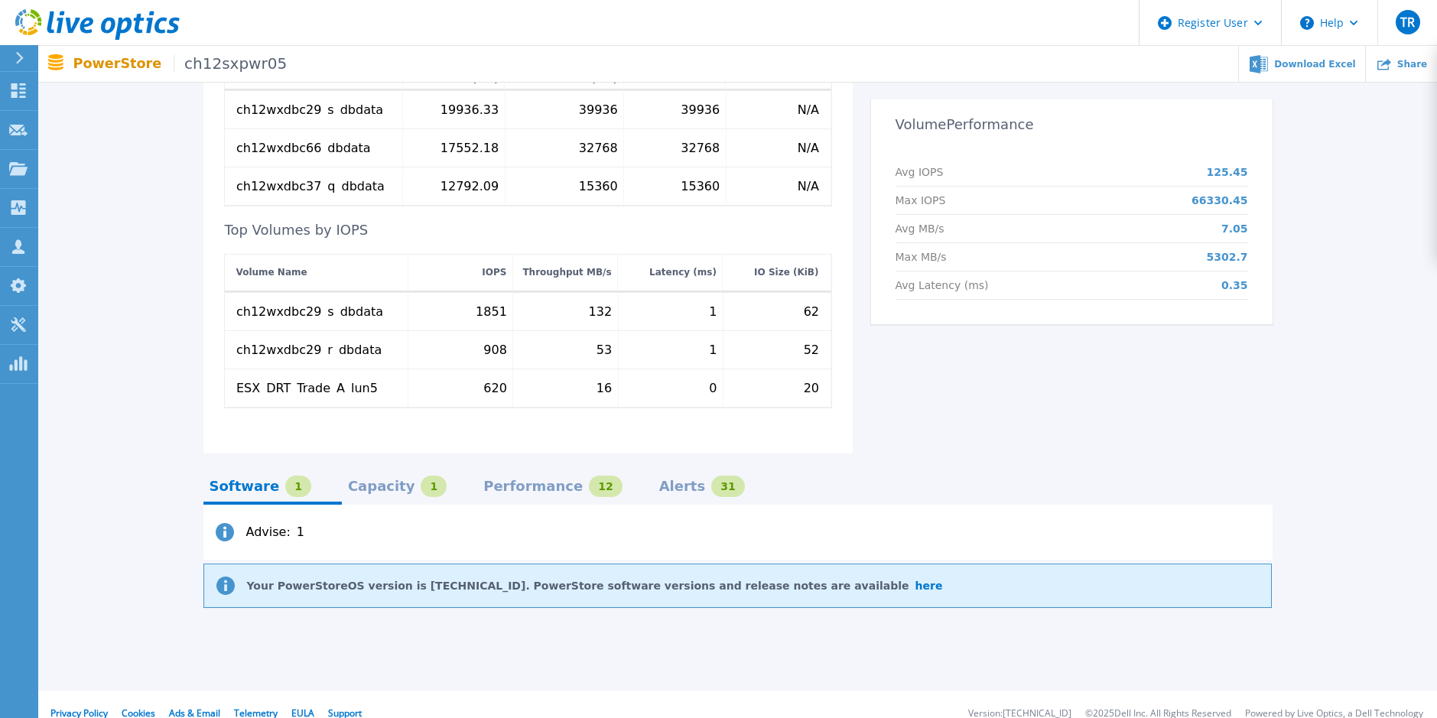
click at [659, 480] on div "Alerts" at bounding box center [682, 486] width 47 height 12
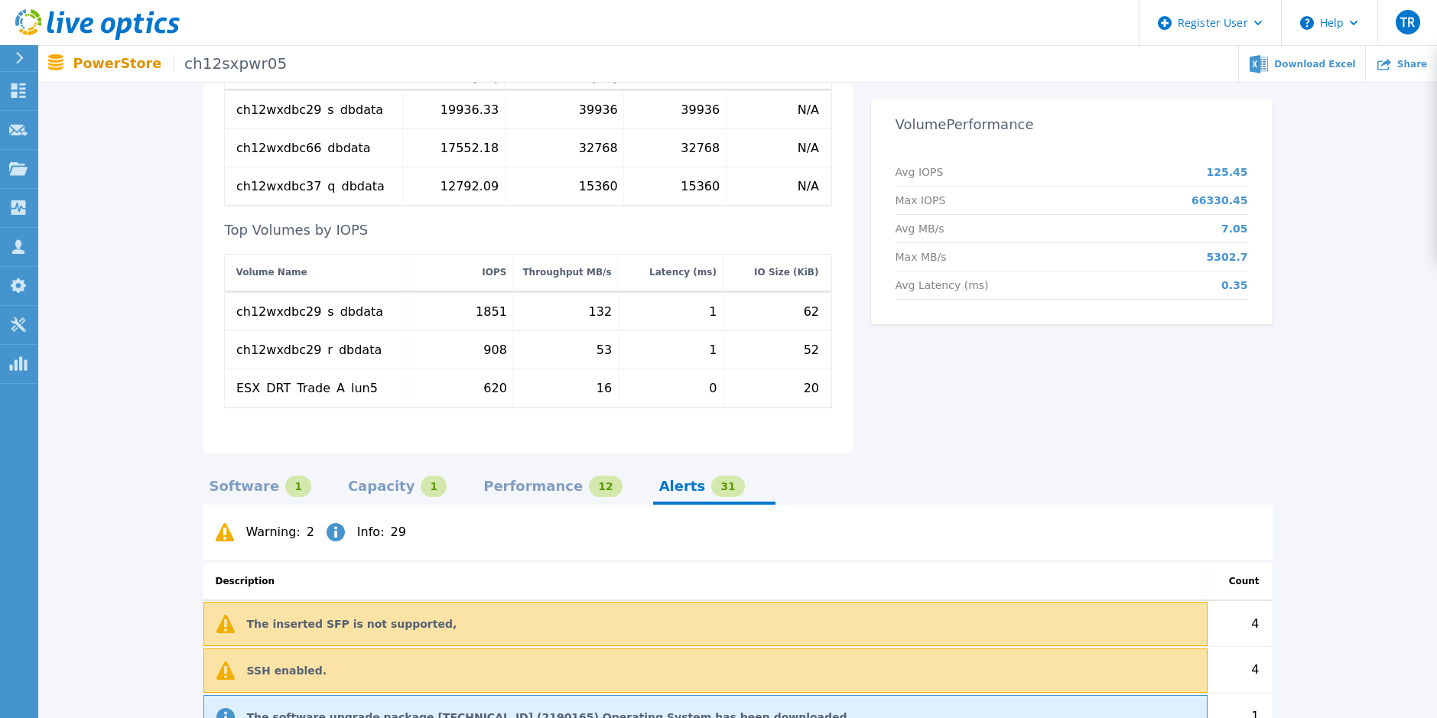
scroll to position [704, 0]
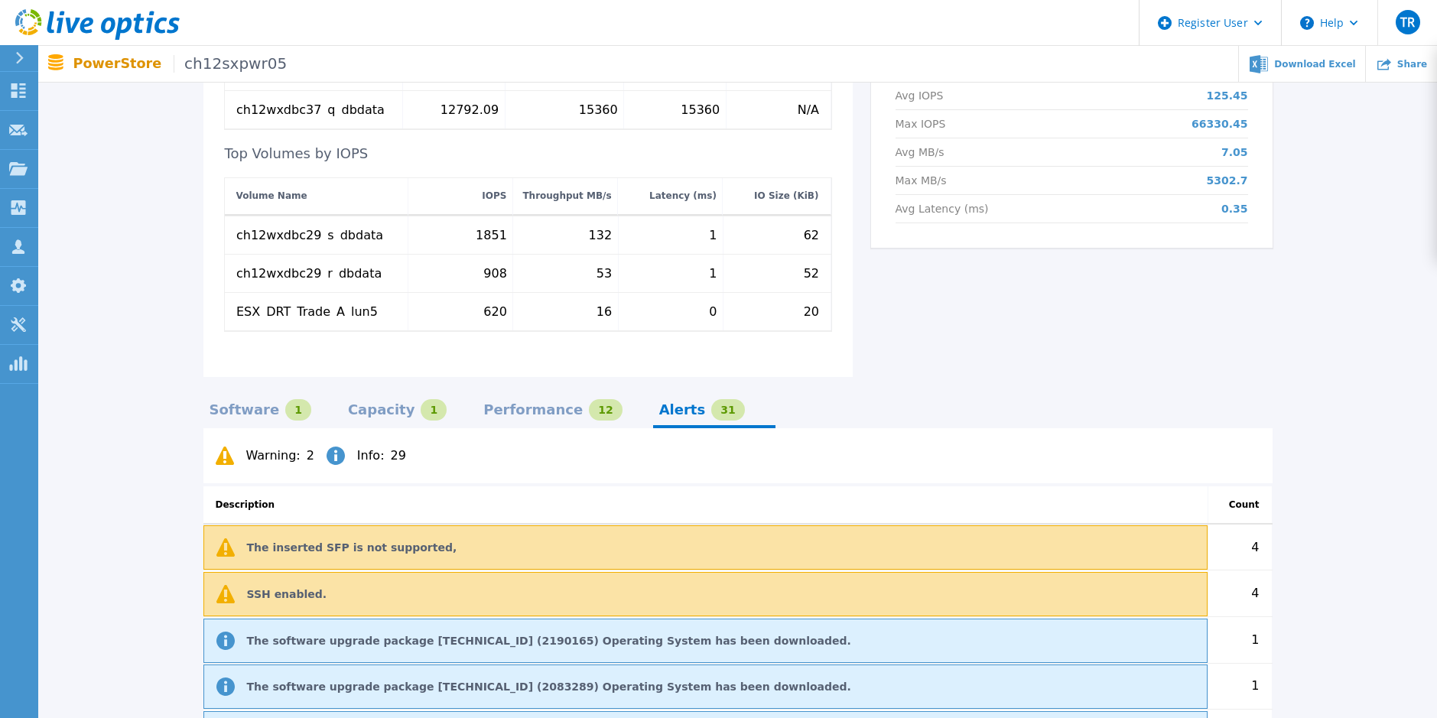
click at [392, 541] on p "The inserted SFP is not supported," at bounding box center [352, 547] width 210 height 12
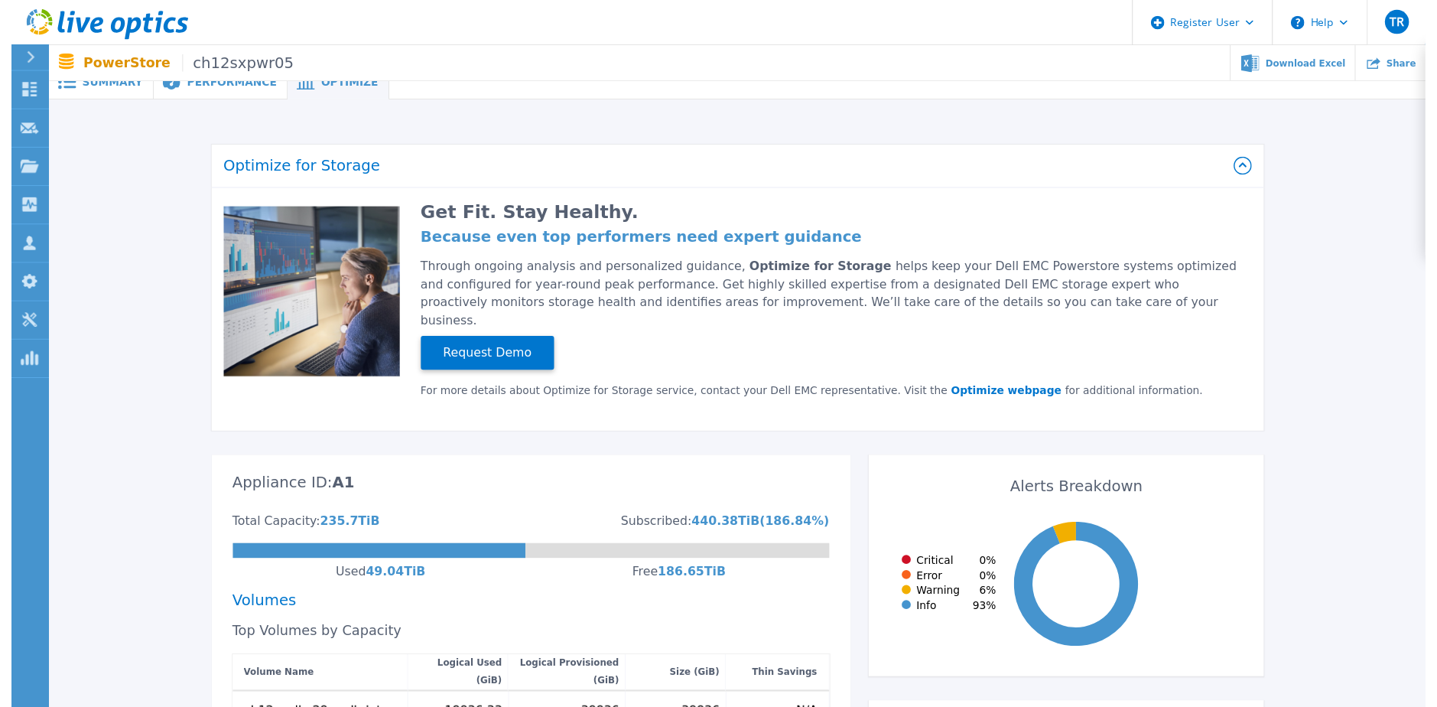
scroll to position [0, 0]
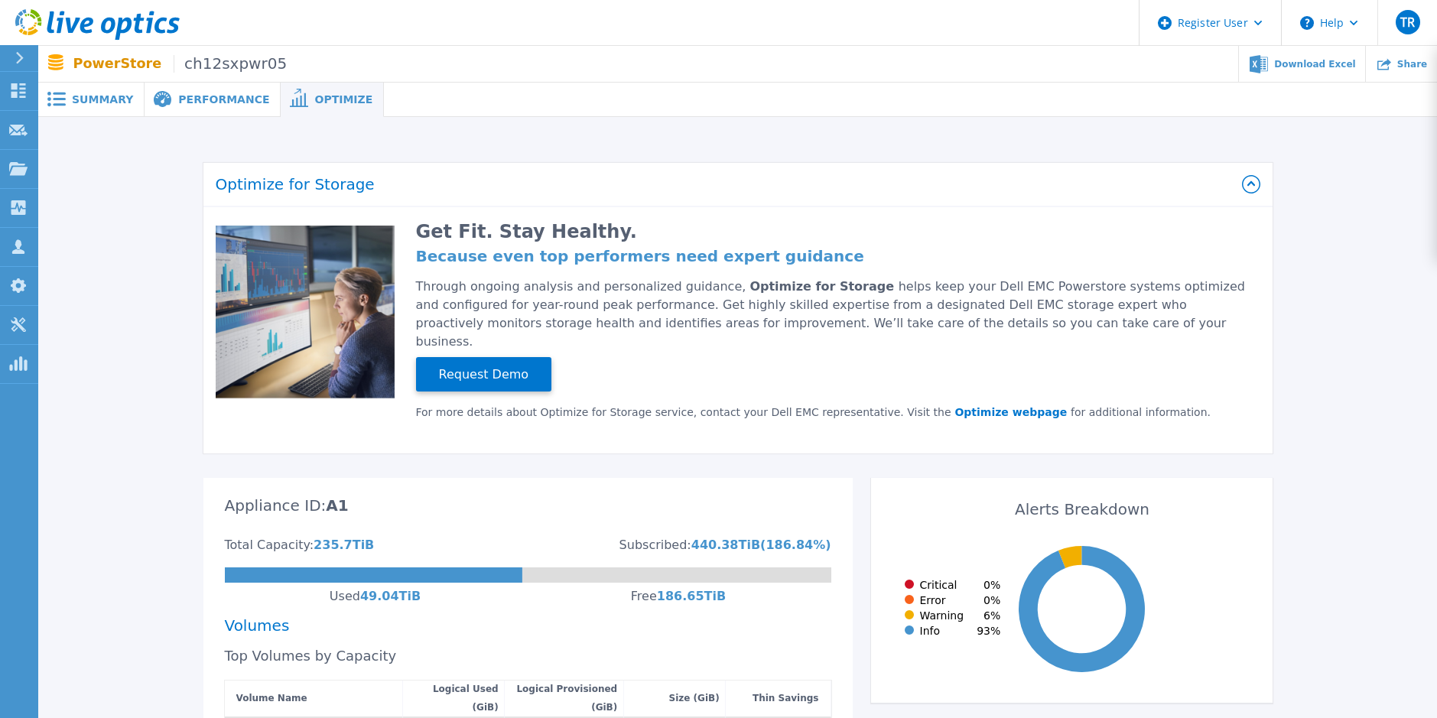
click at [86, 89] on div "Summary" at bounding box center [91, 100] width 106 height 34
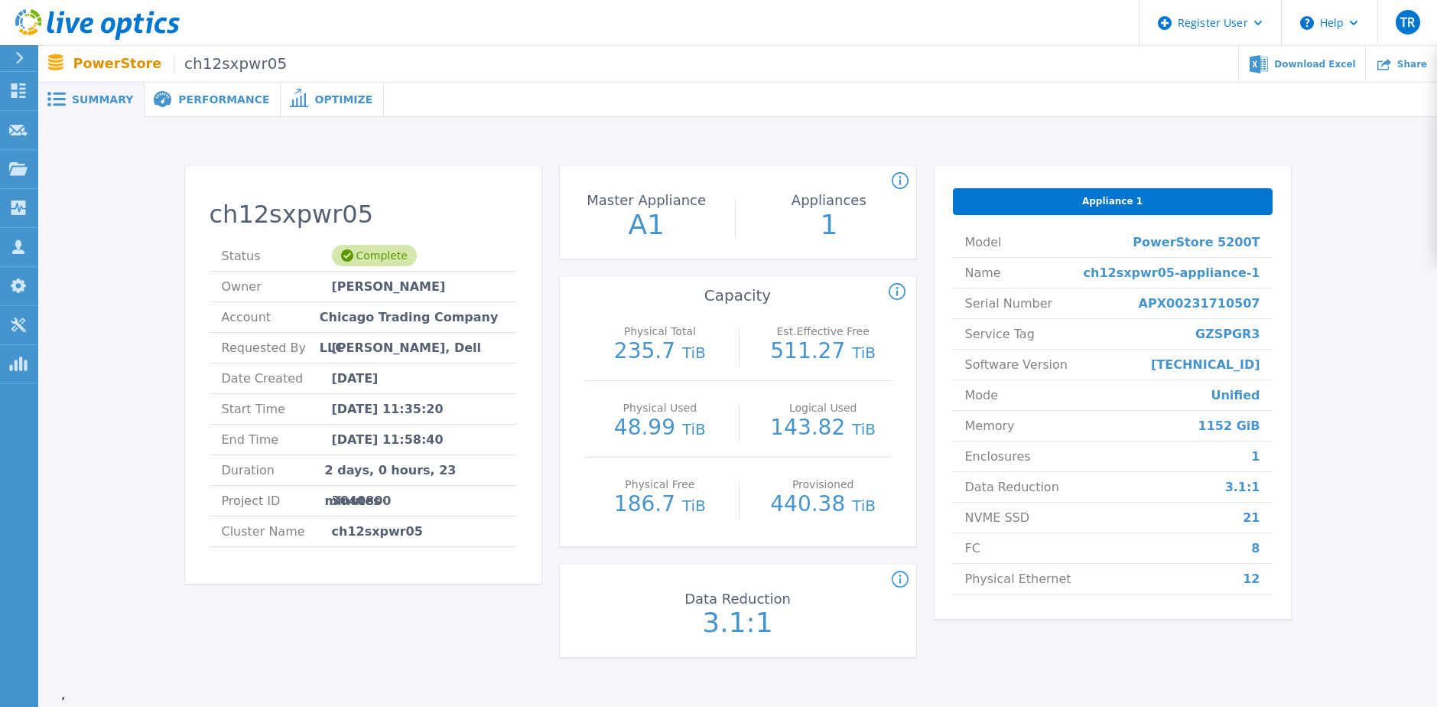
click at [1222, 300] on span "APX00231710507" at bounding box center [1200, 303] width 122 height 30
copy span "APX00231710507"
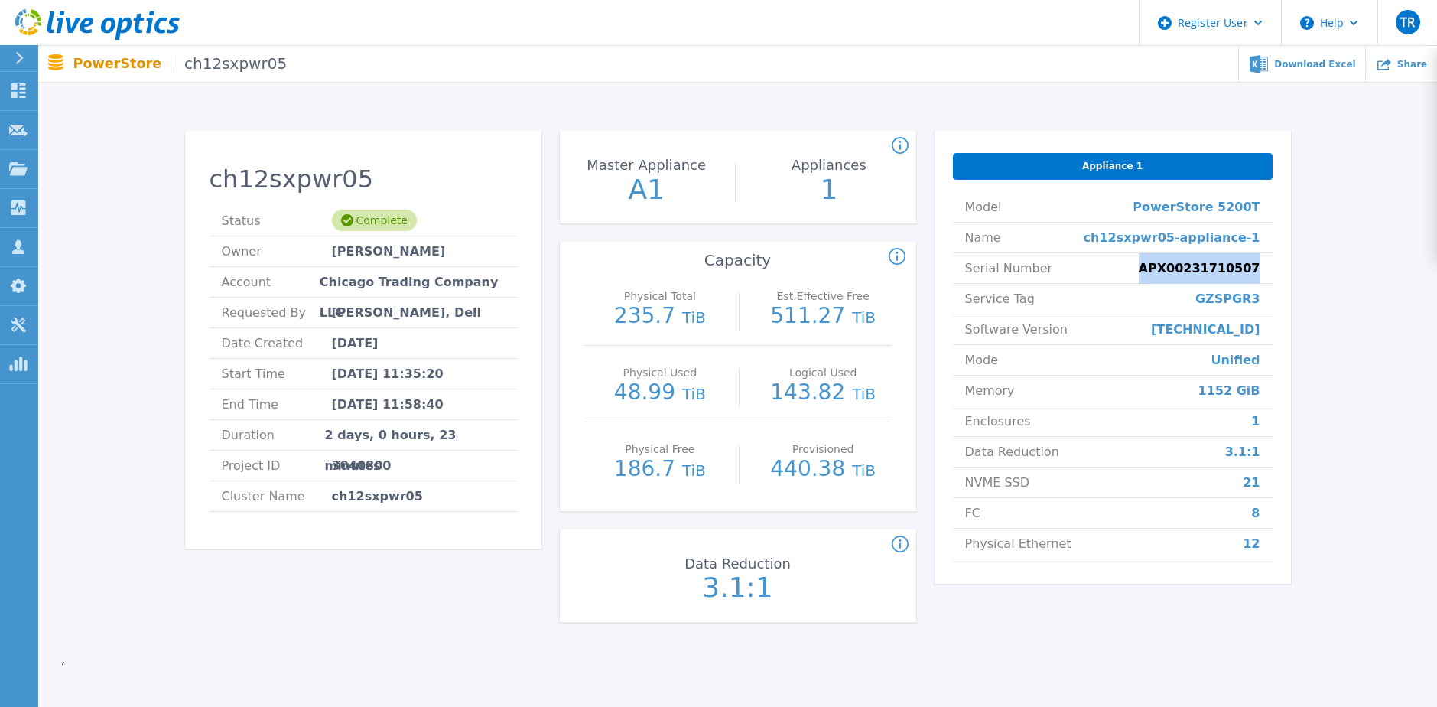
scroll to position [30, 0]
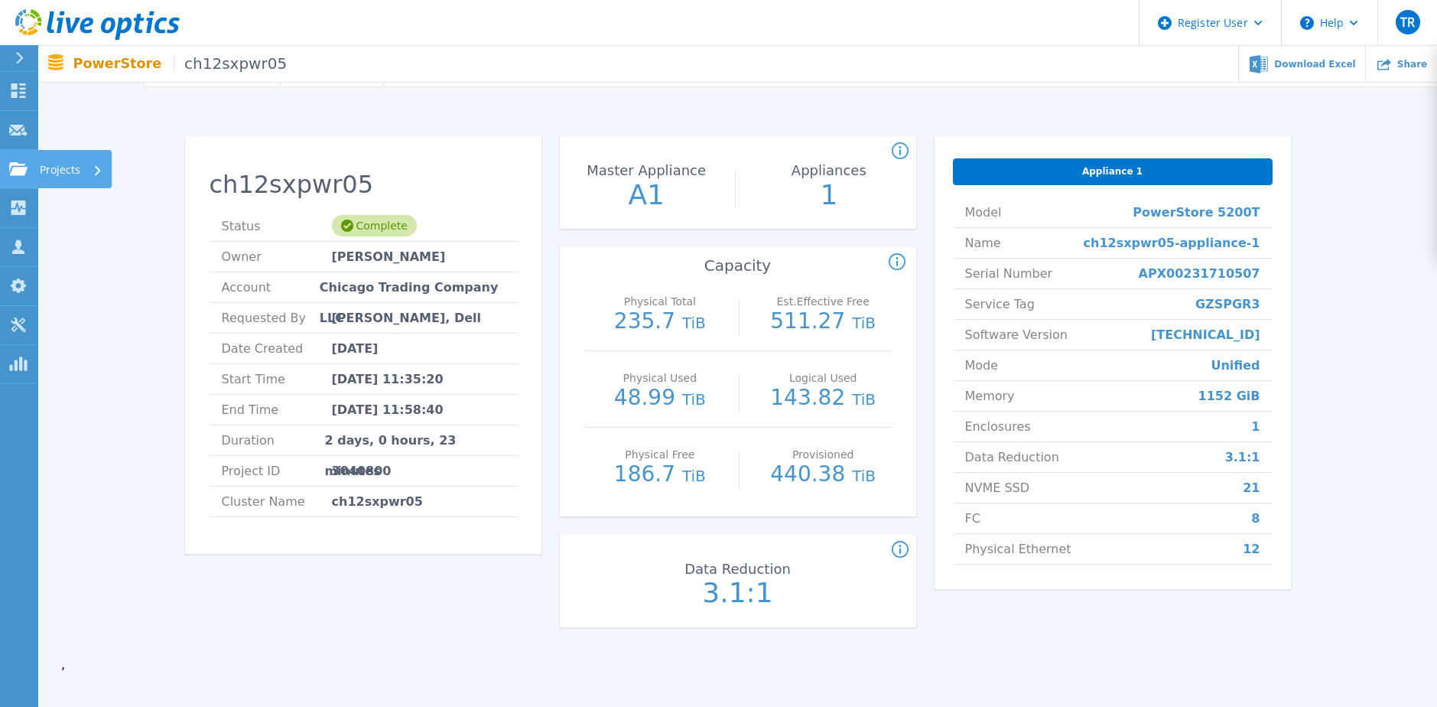
click at [11, 171] on icon at bounding box center [18, 168] width 18 height 13
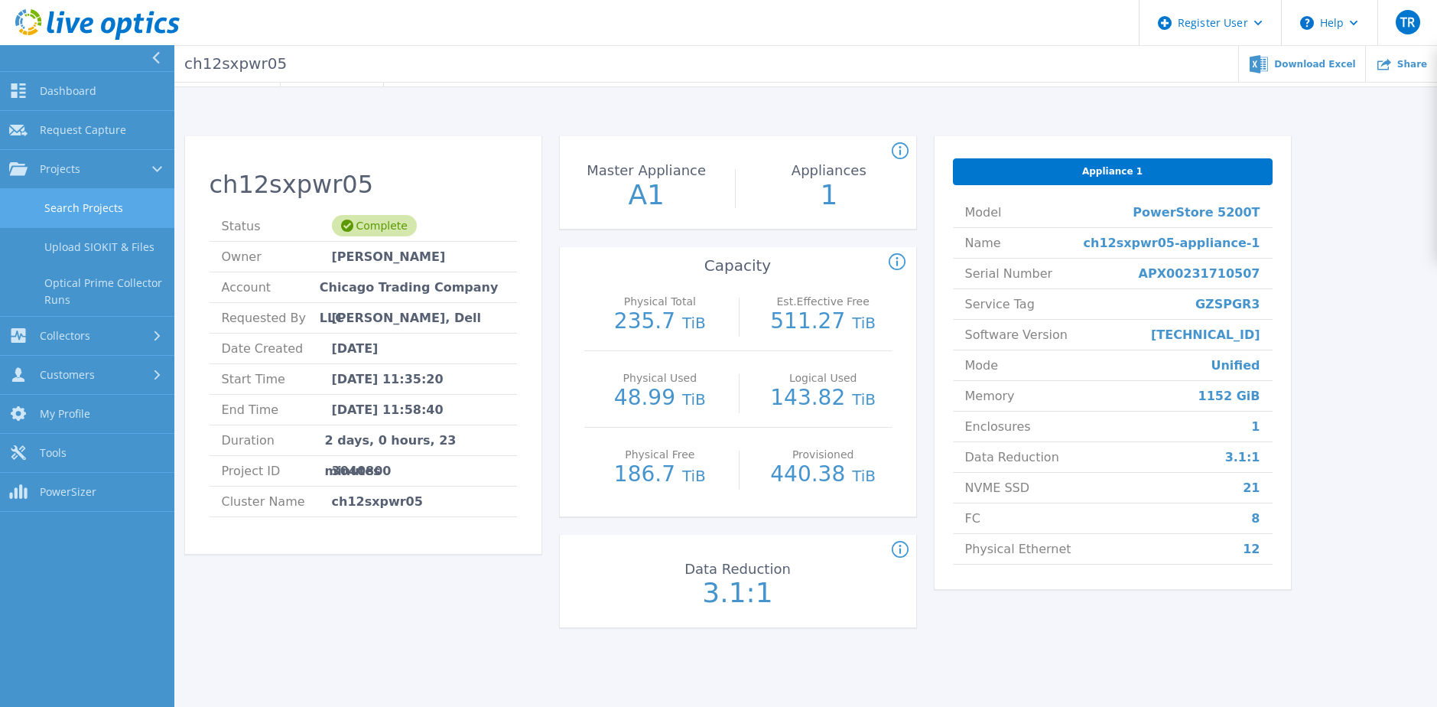
click at [70, 206] on link "Search Projects" at bounding box center [87, 208] width 174 height 39
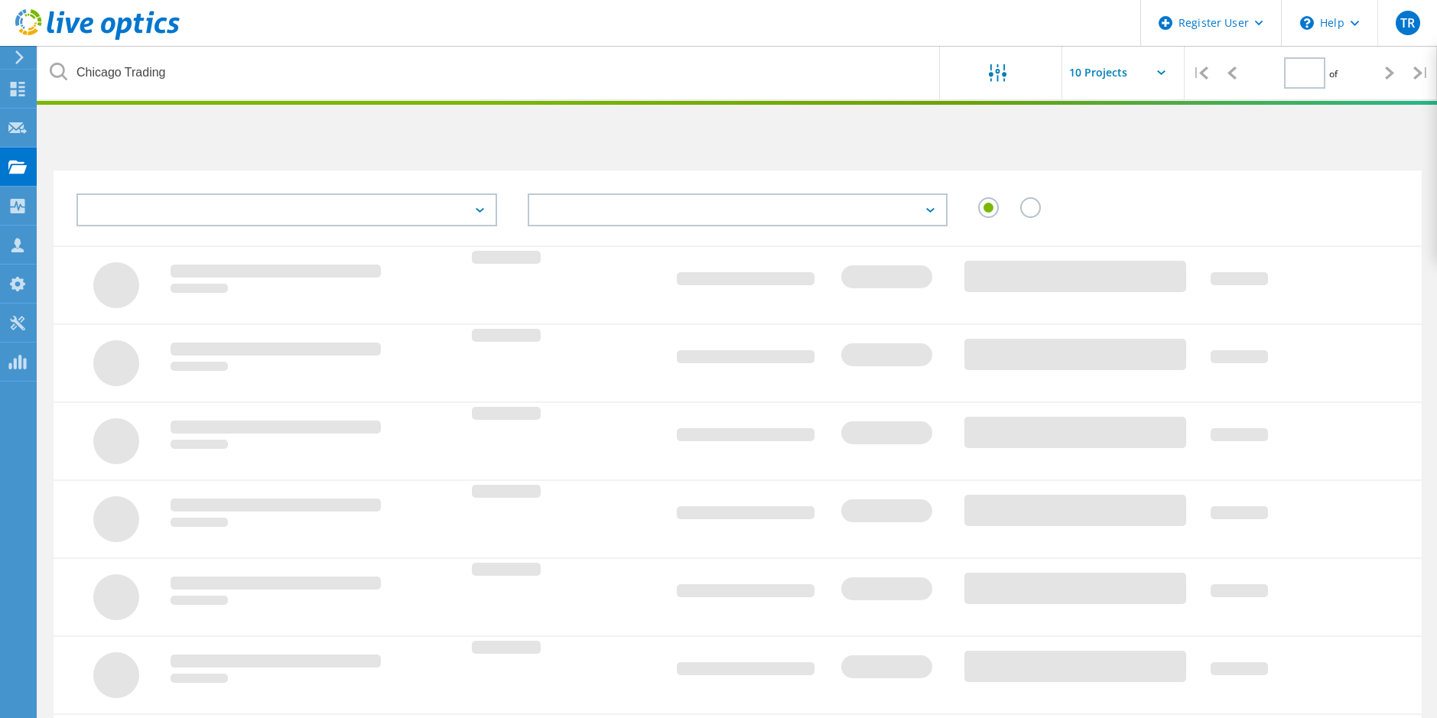
type input "1"
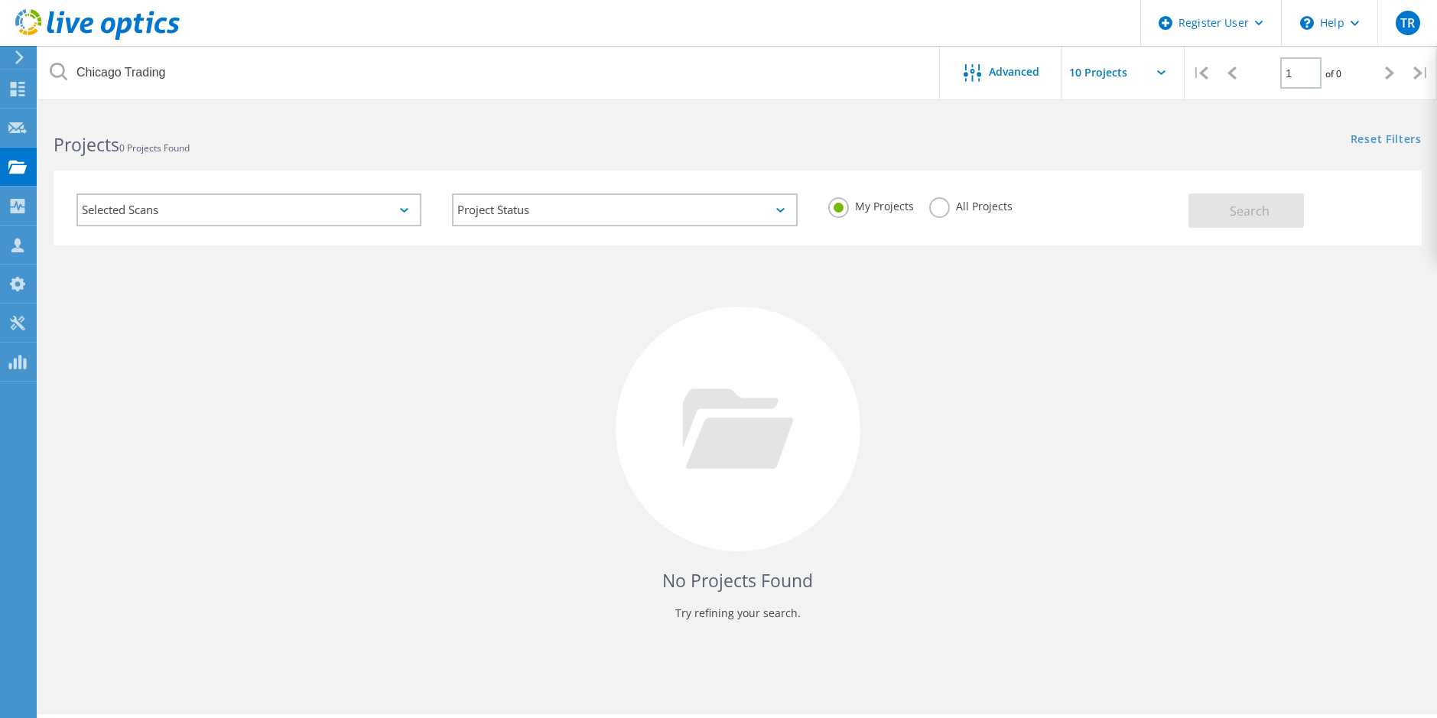
click at [944, 209] on label "All Projects" at bounding box center [970, 204] width 83 height 15
click at [0, 0] on input "All Projects" at bounding box center [0, 0] width 0 height 0
click at [1244, 206] on span "Search" at bounding box center [1250, 211] width 40 height 17
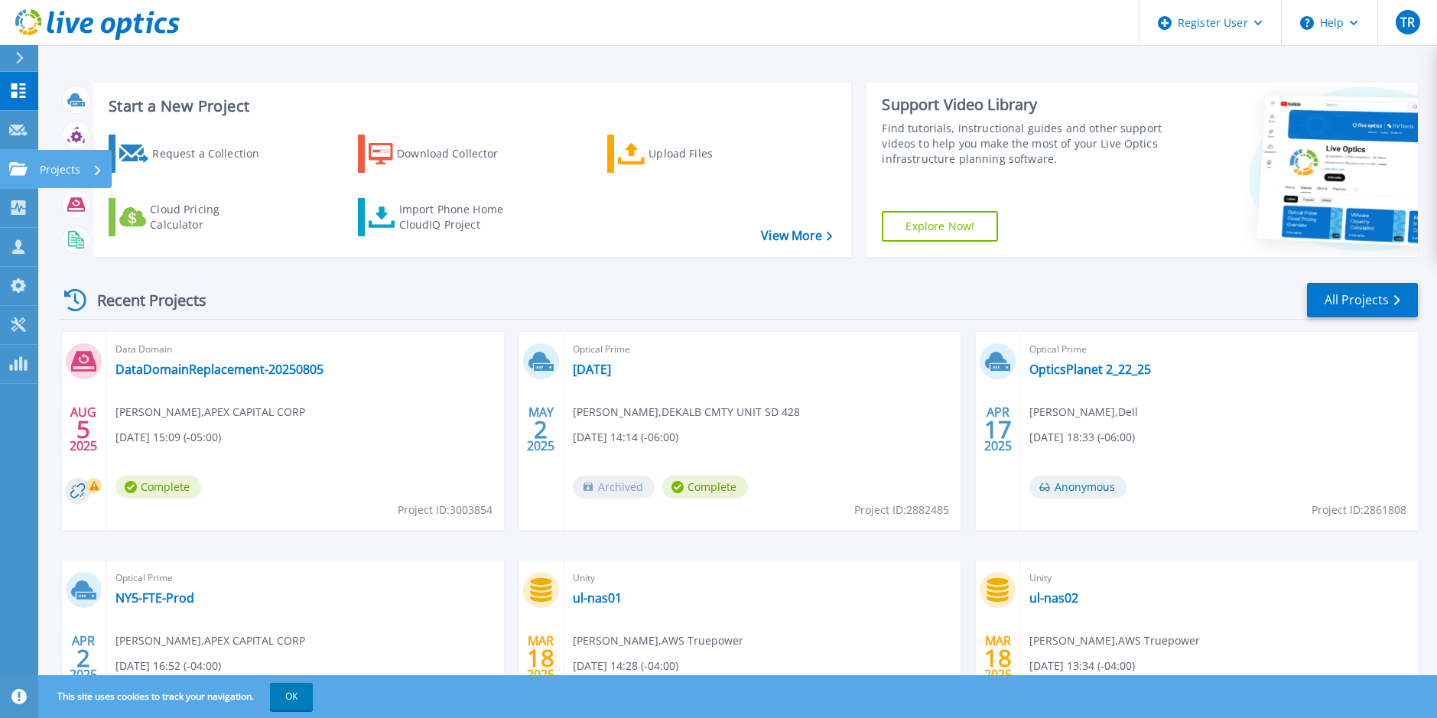
click at [10, 169] on icon at bounding box center [18, 168] width 18 height 13
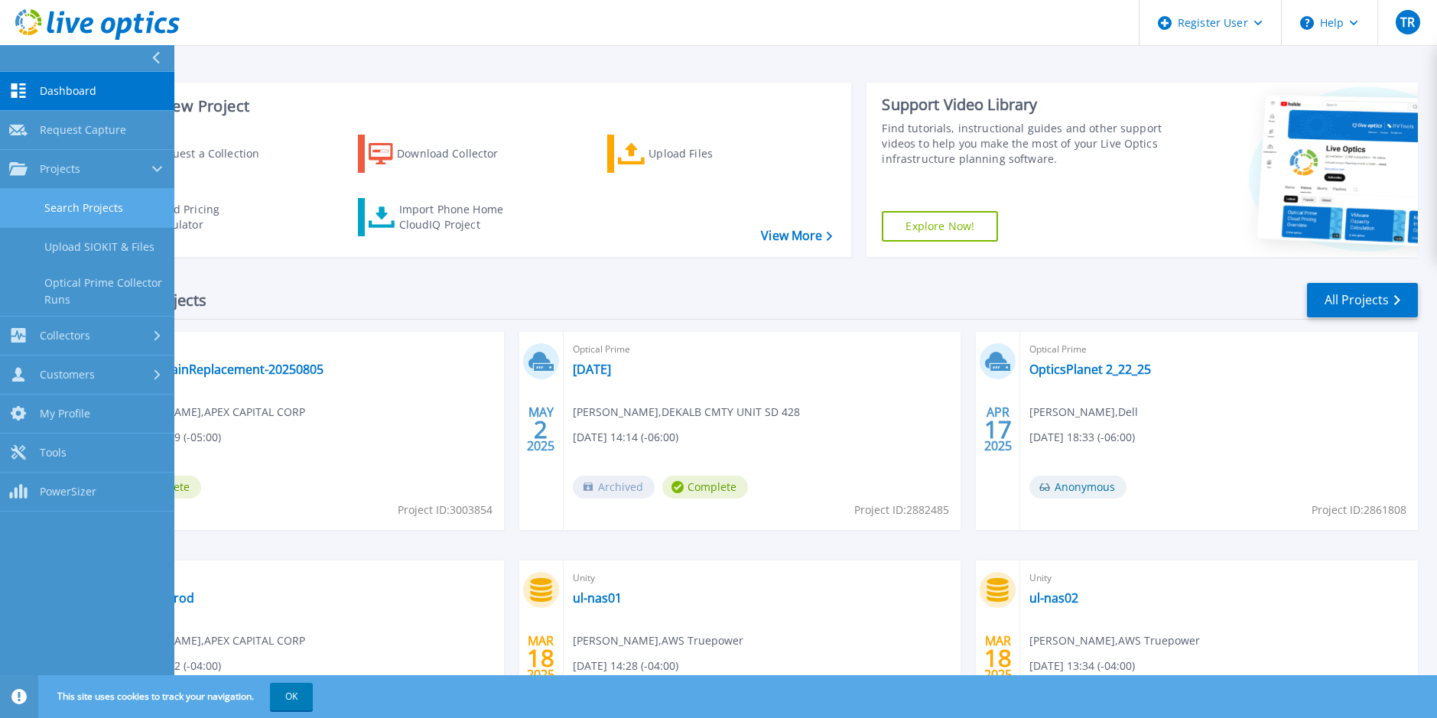
click at [55, 223] on link "Search Projects" at bounding box center [87, 208] width 174 height 39
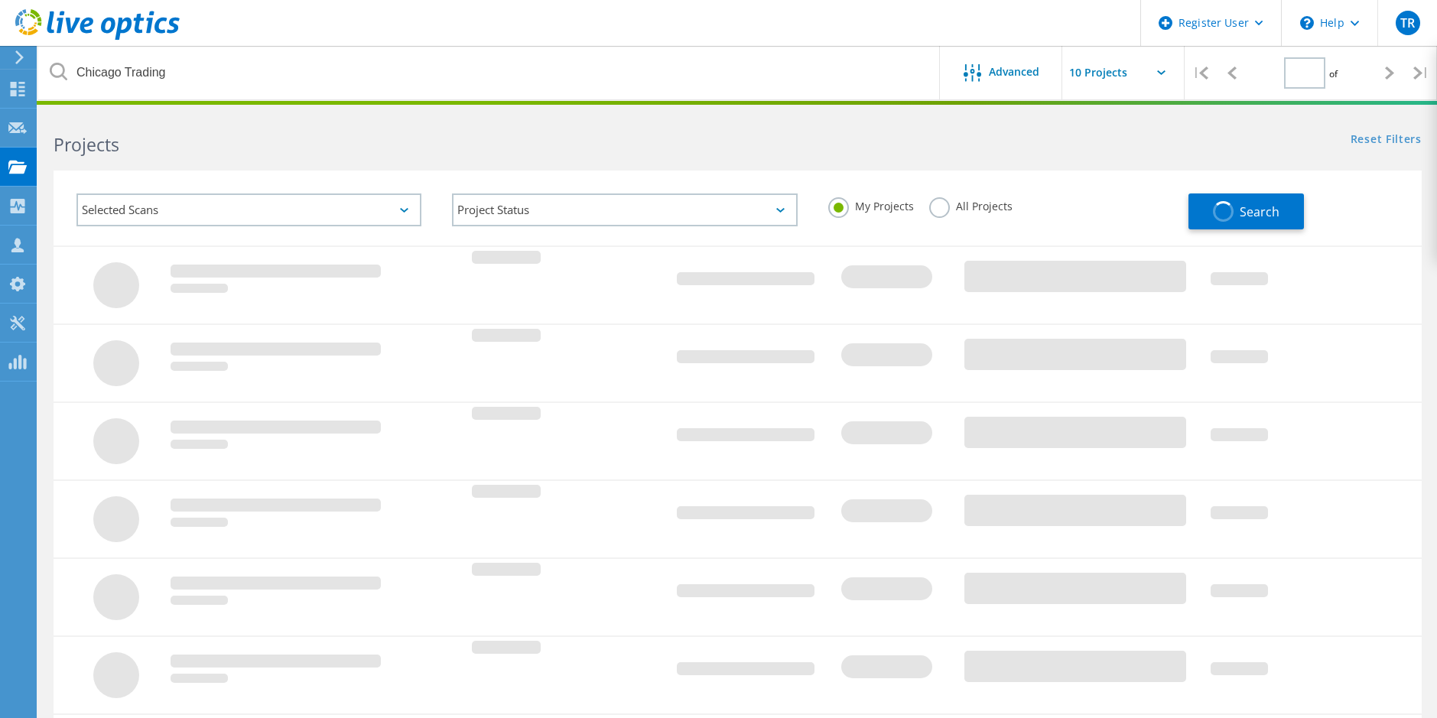
type input "1"
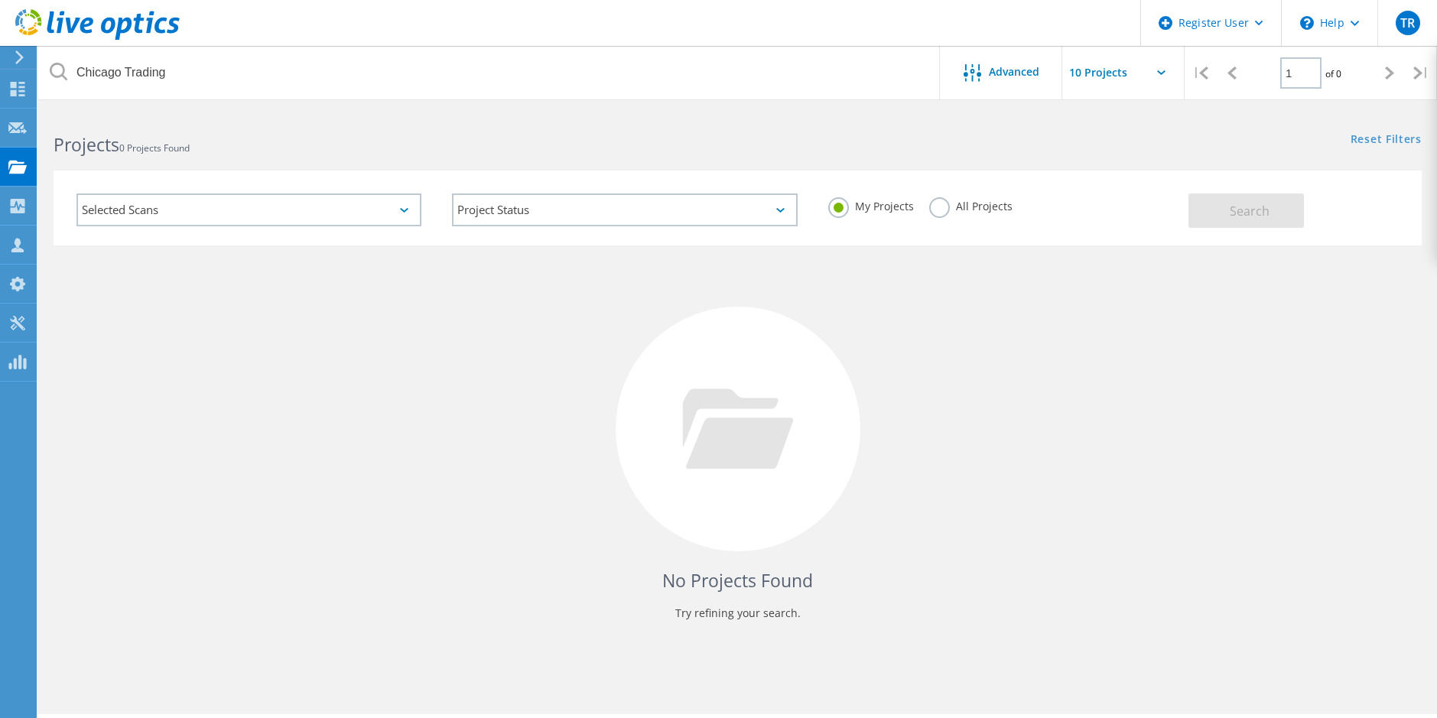
click at [953, 217] on div "All Projects" at bounding box center [970, 208] width 83 height 22
click at [949, 210] on label "All Projects" at bounding box center [970, 204] width 83 height 15
click at [0, 0] on input "All Projects" at bounding box center [0, 0] width 0 height 0
click at [1274, 210] on button "Search" at bounding box center [1245, 210] width 115 height 34
